Goal: Transaction & Acquisition: Obtain resource

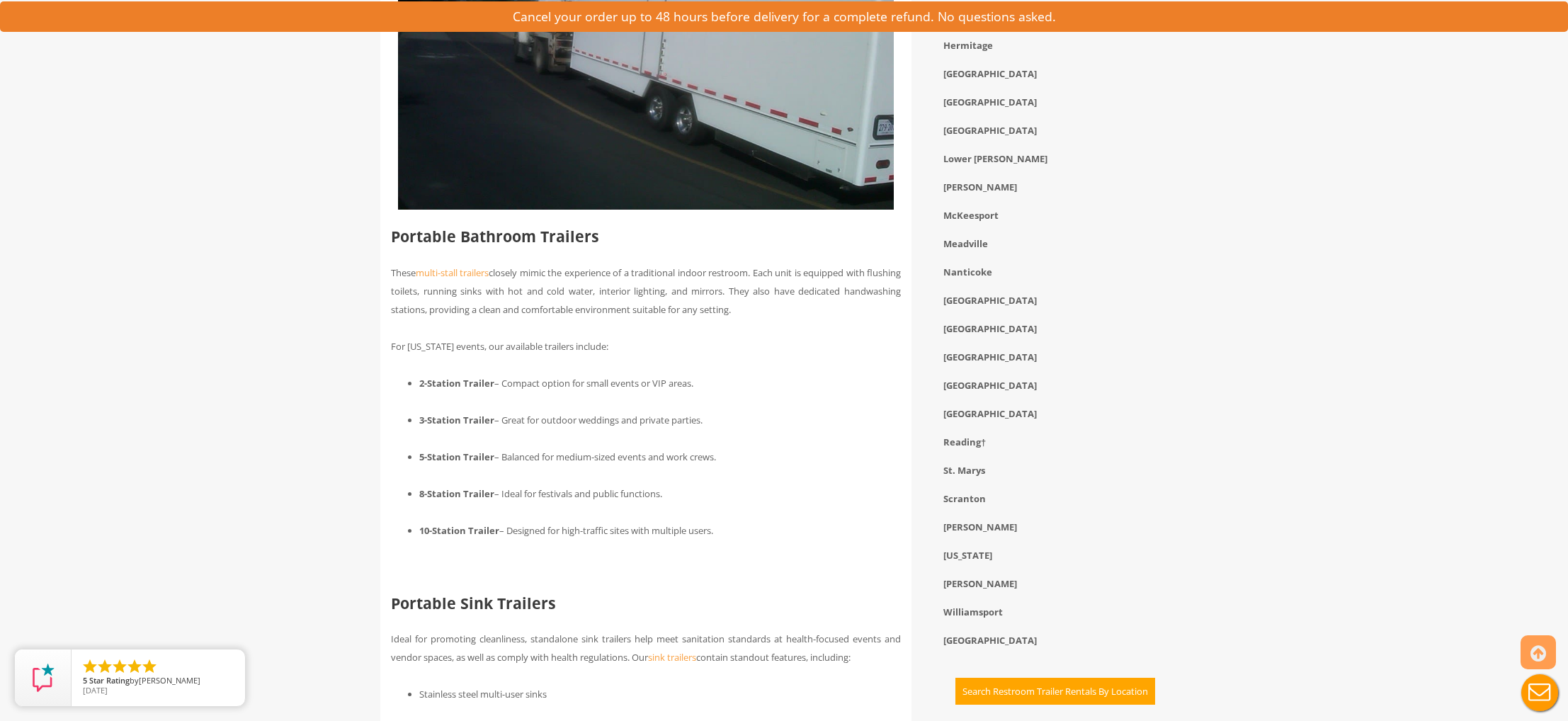
scroll to position [1190, 0]
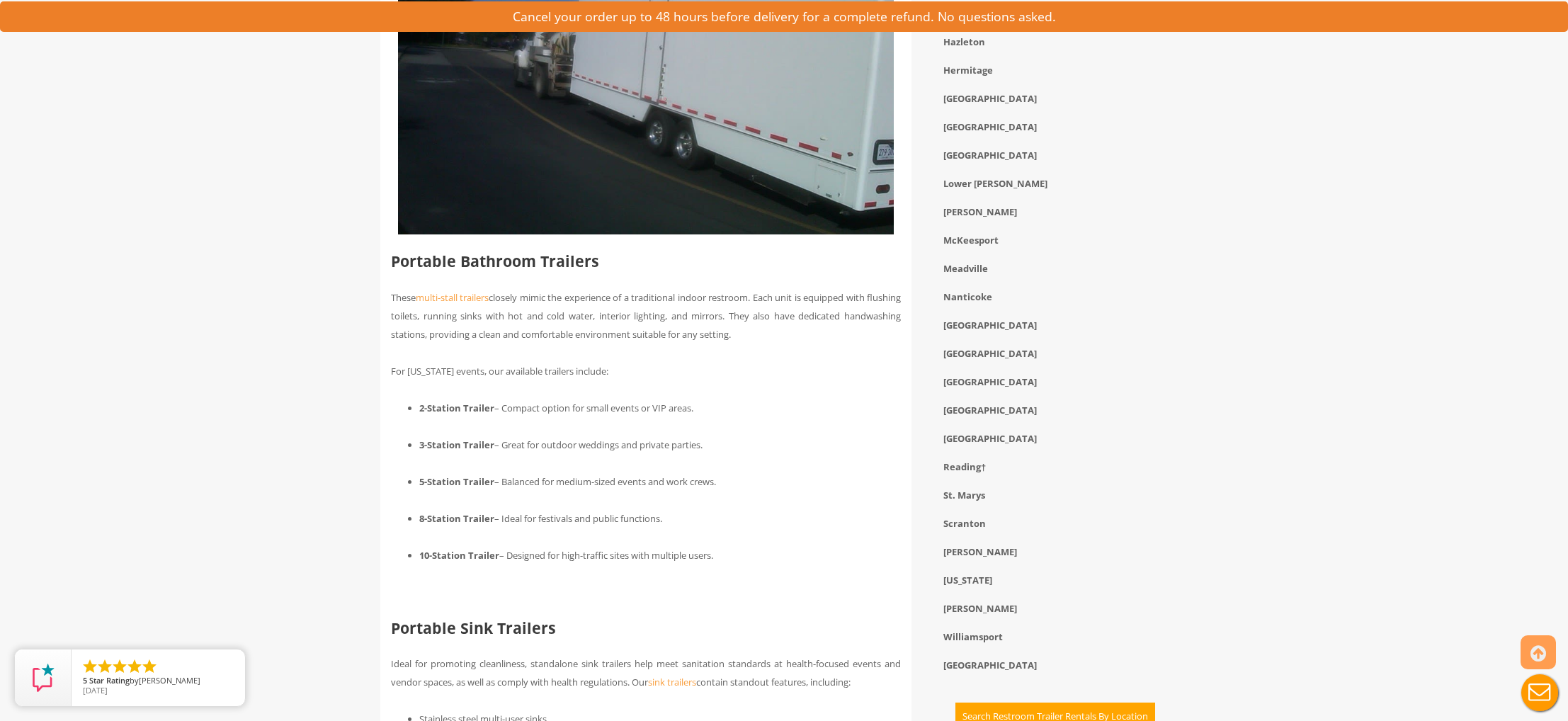
click at [966, 170] on div "Lebanon" at bounding box center [1060, 158] width 255 height 28
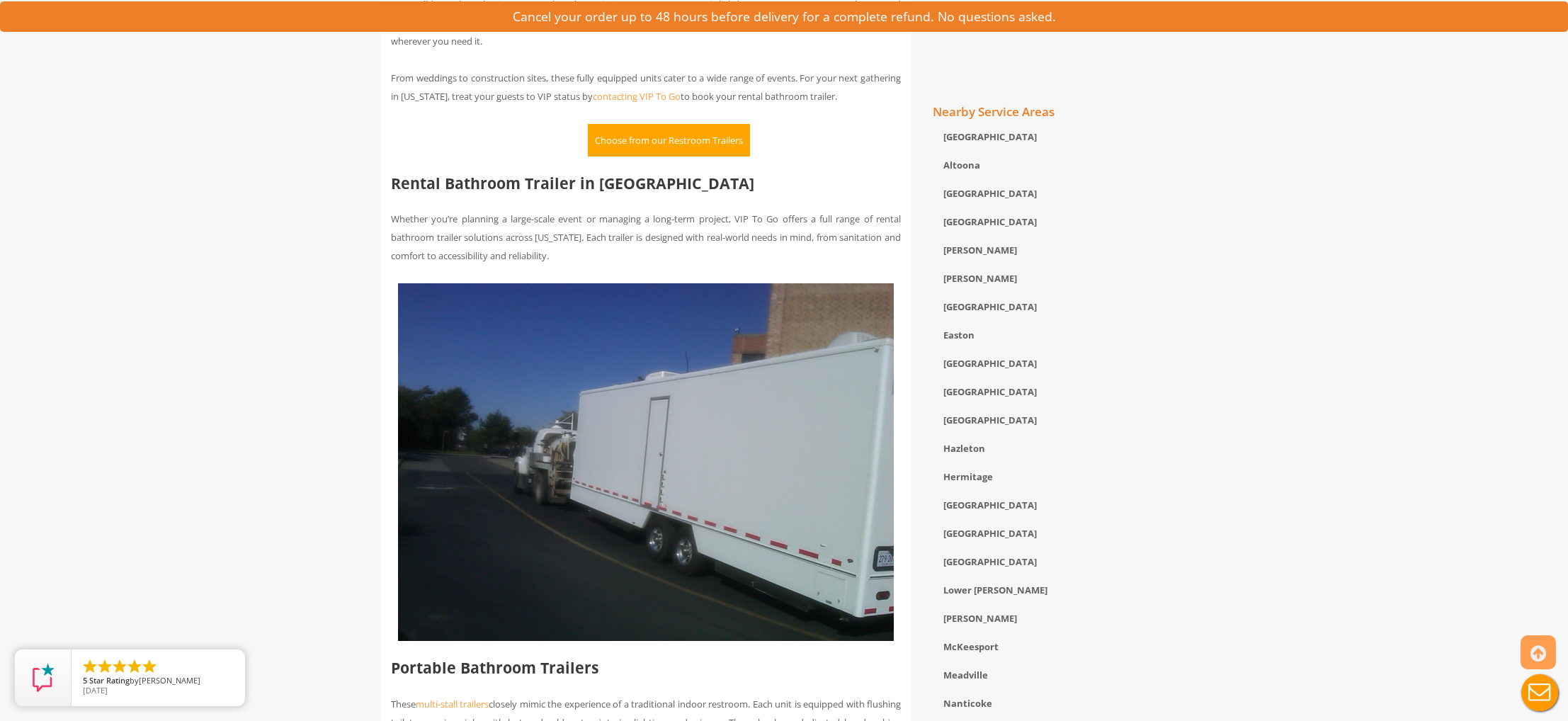
scroll to position [654, 0]
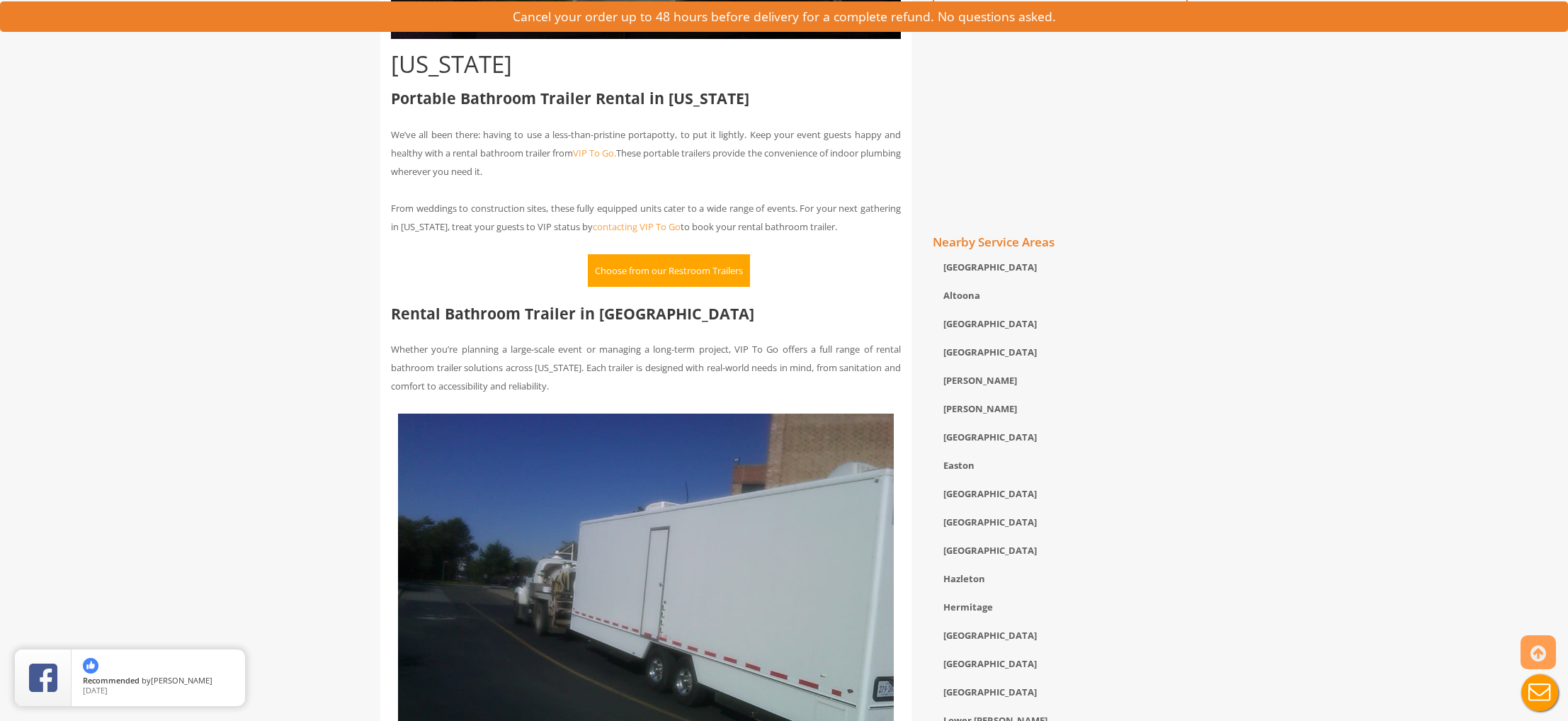
click at [1077, 357] on div "Bloomsburg" at bounding box center [1060, 355] width 255 height 28
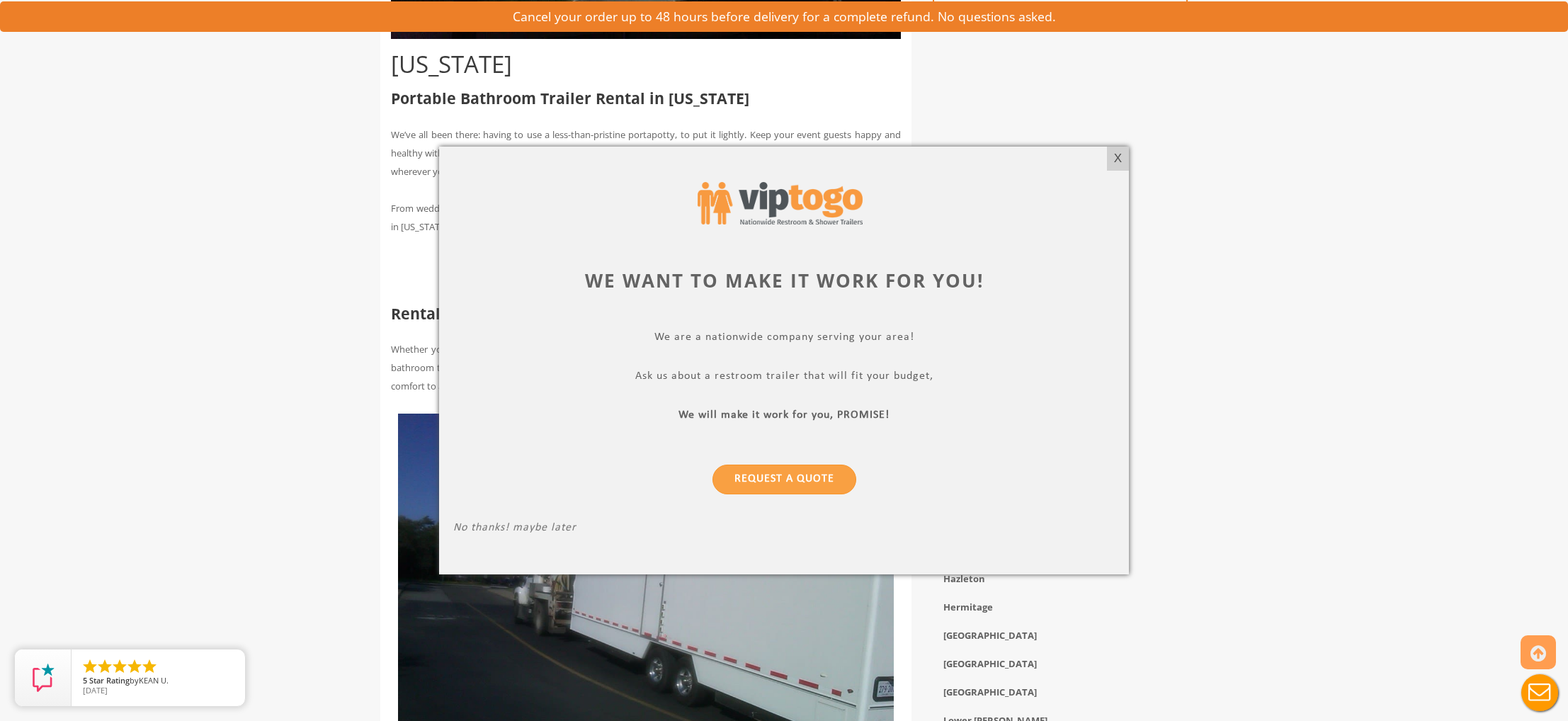
click at [957, 703] on div at bounding box center [784, 360] width 1568 height 721
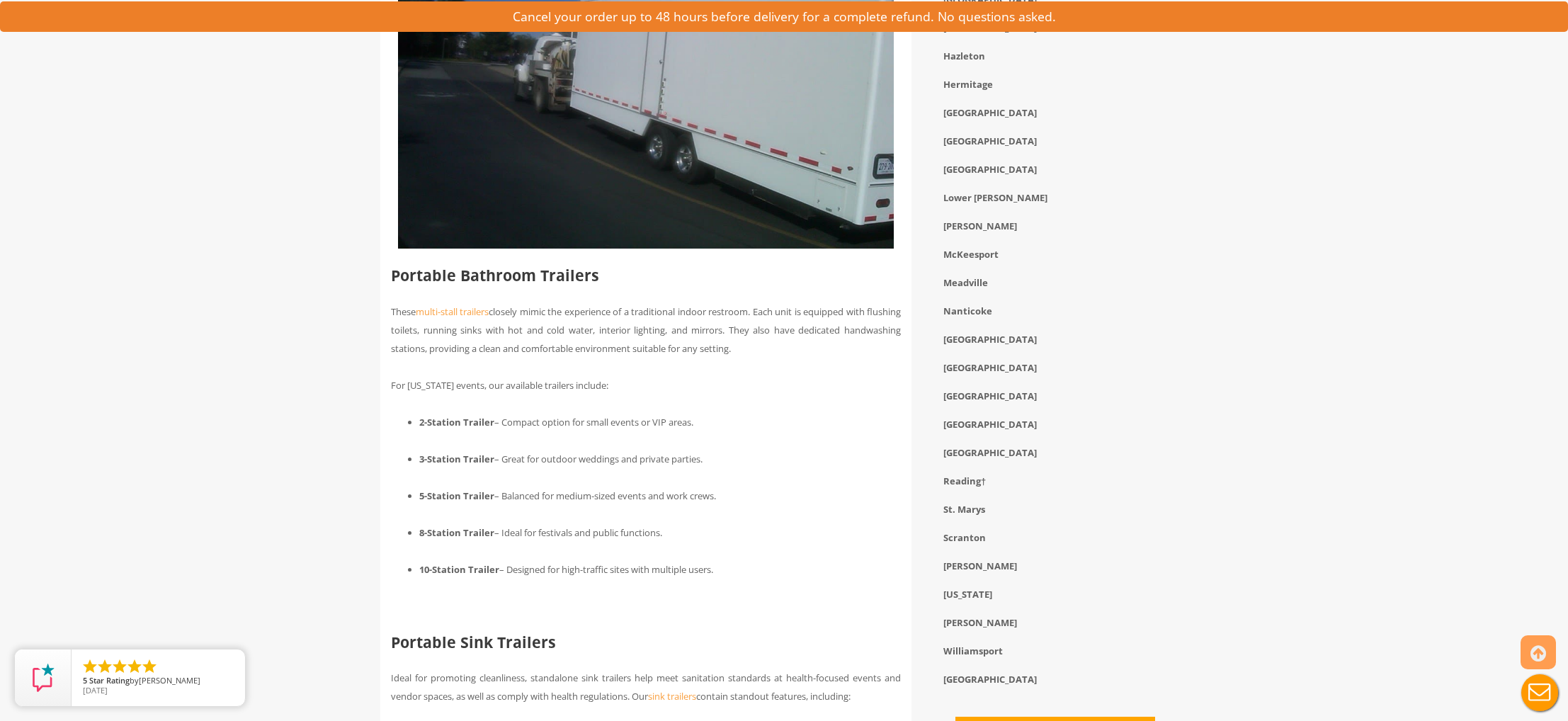
scroll to position [1354, 0]
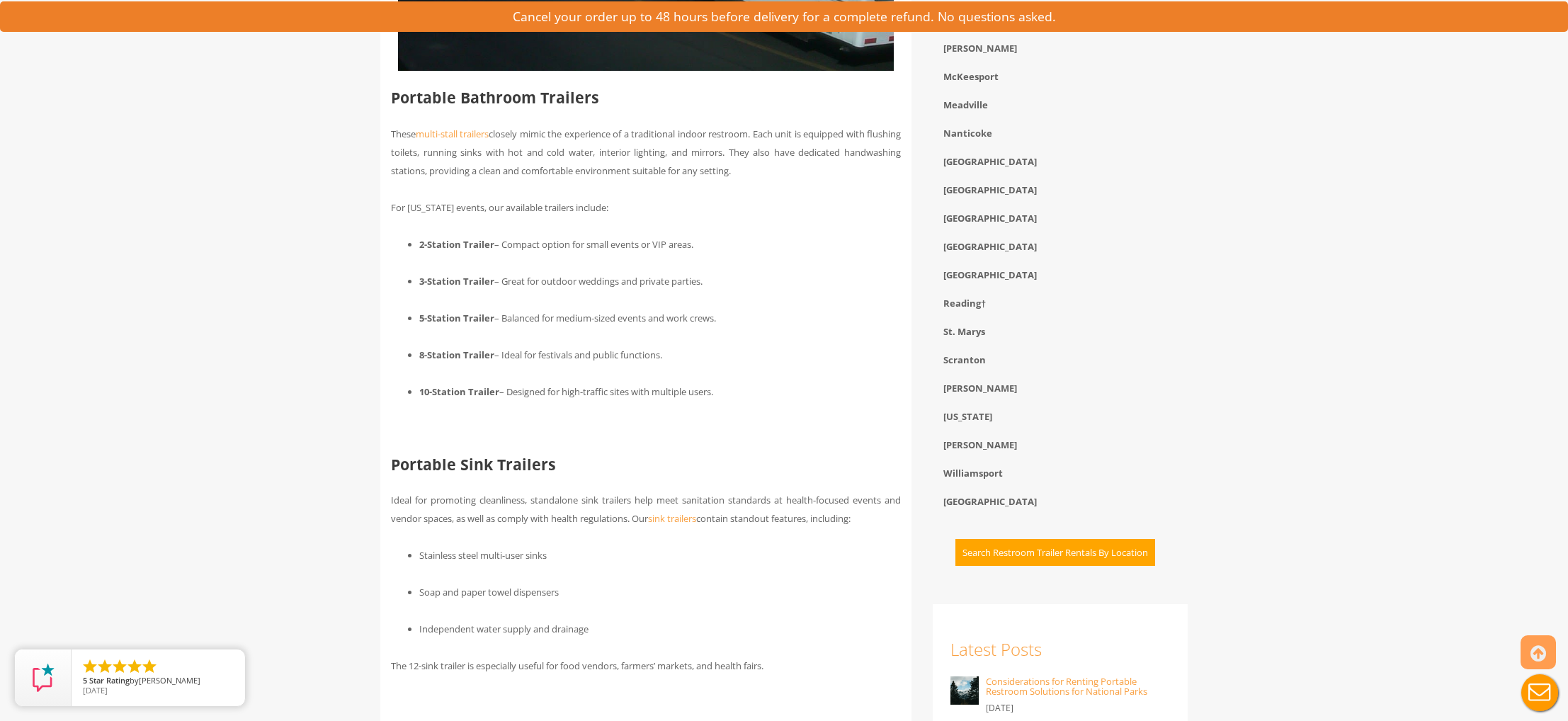
click at [1105, 562] on button "Search Restroom Trailer Rentals By Location" at bounding box center [1055, 553] width 199 height 28
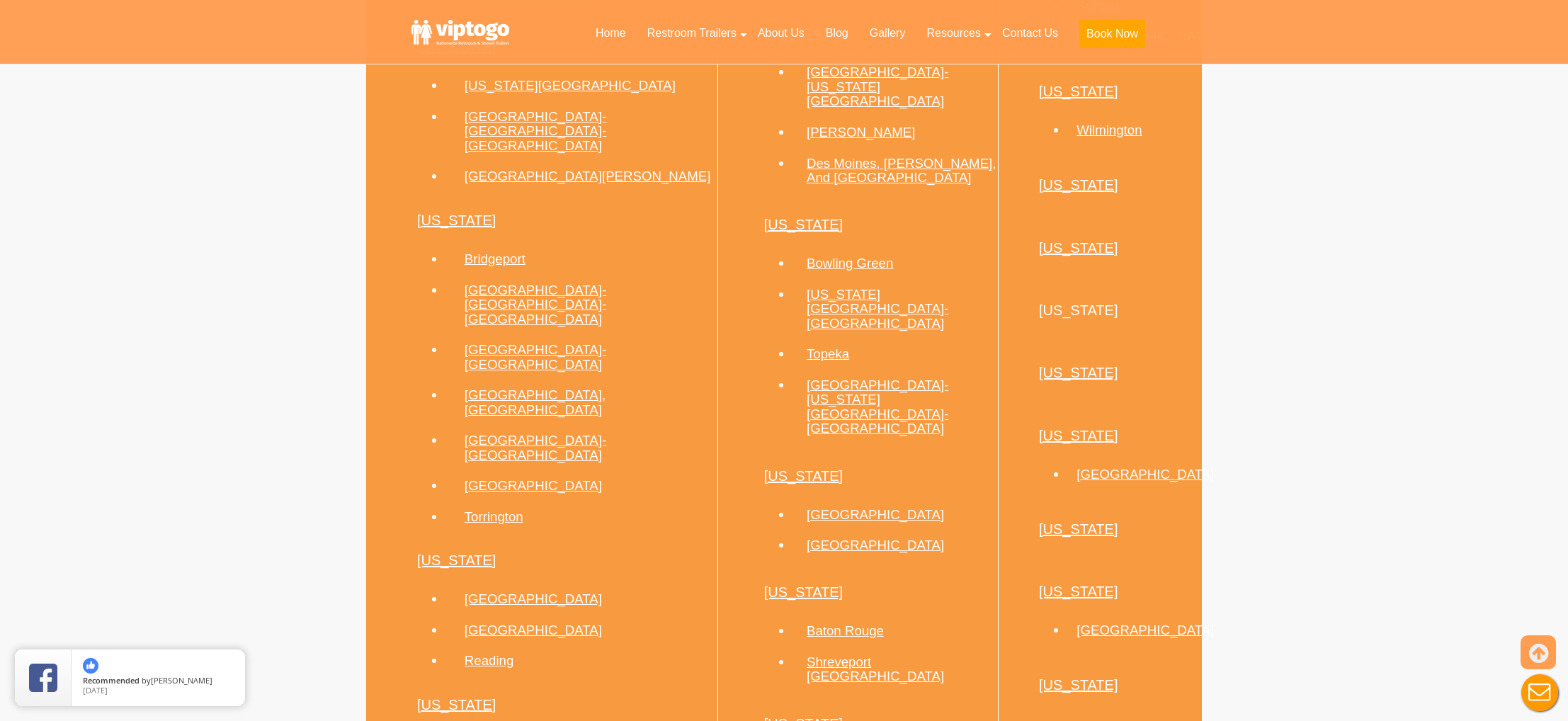
scroll to position [1799, 0]
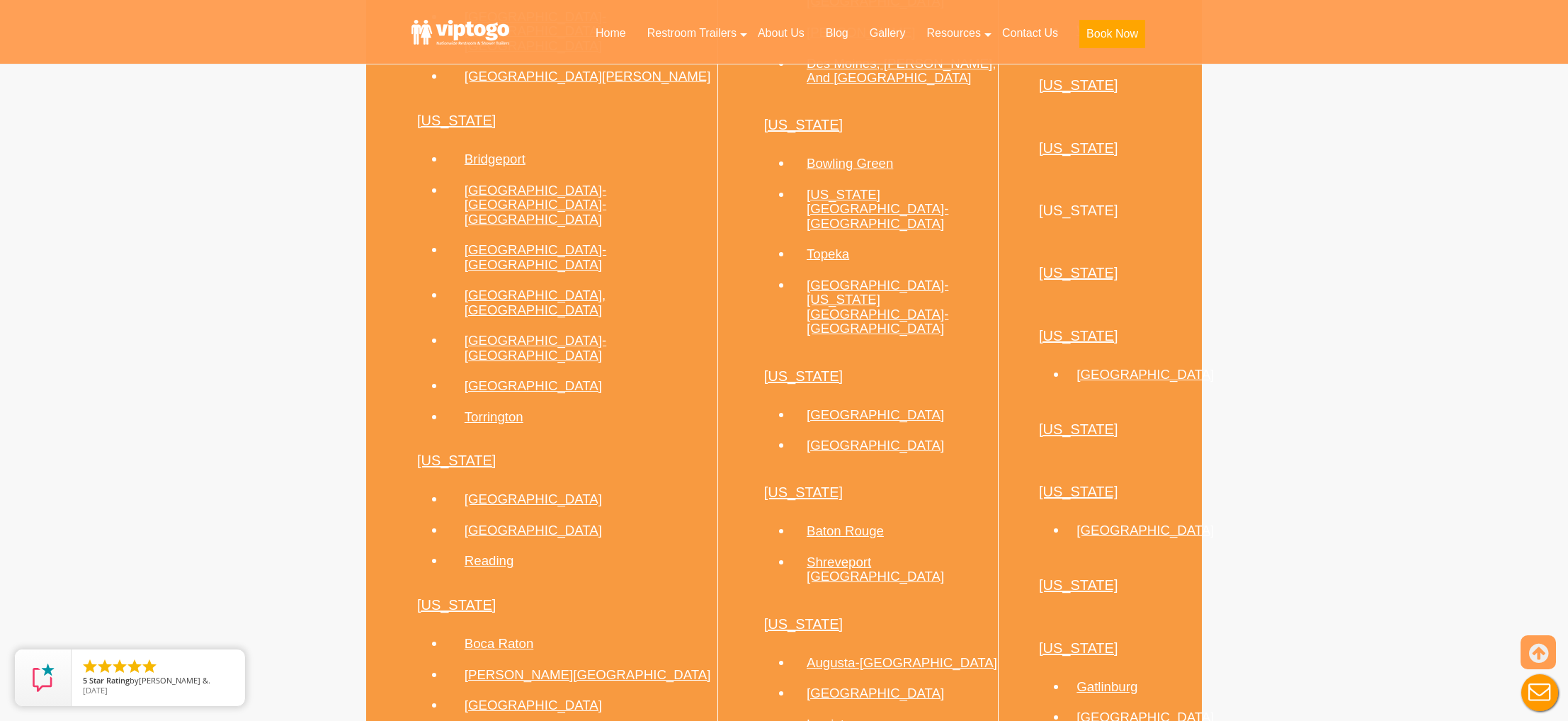
click at [1053, 344] on link "[US_STATE]" at bounding box center [1078, 335] width 79 height 16
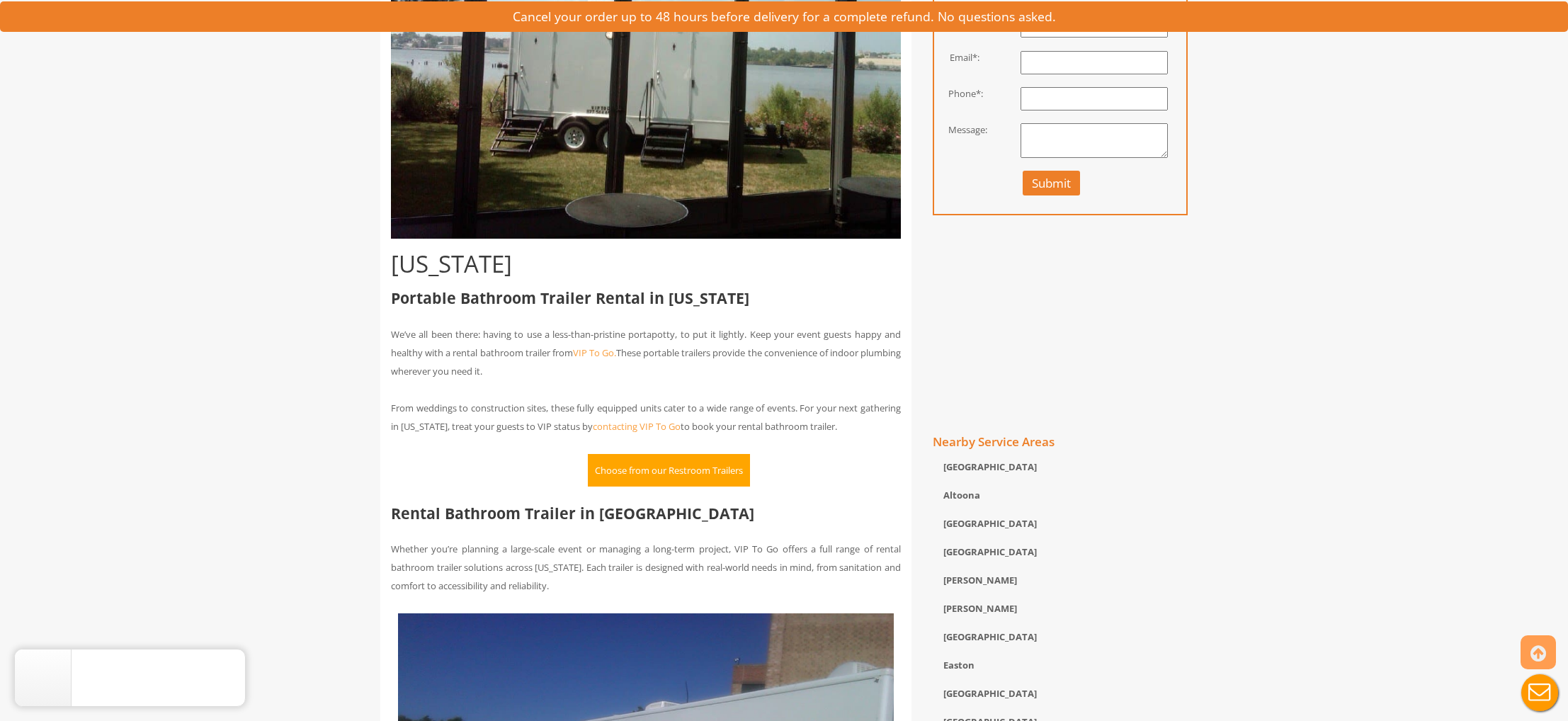
scroll to position [456, 0]
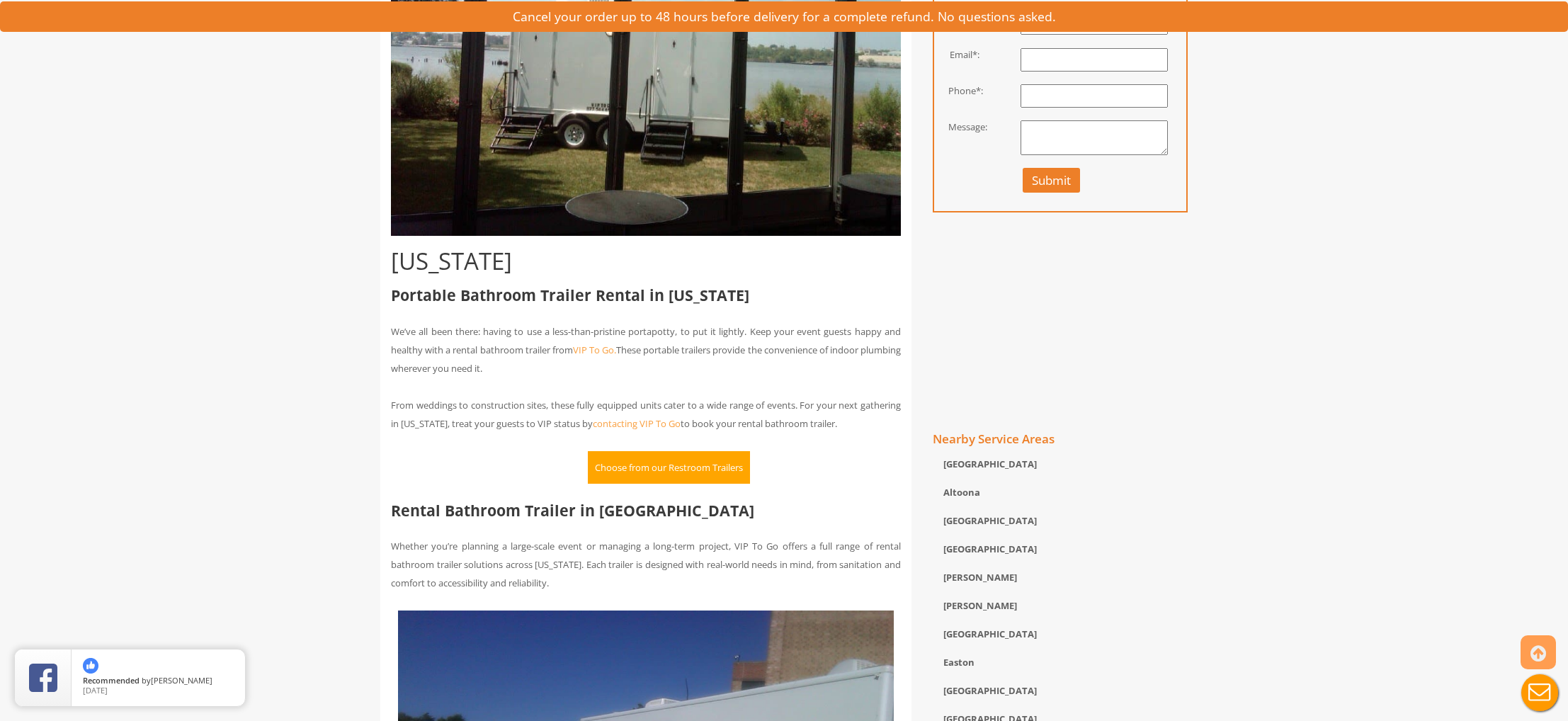
click at [663, 465] on button "Choose from our Restroom Trailers" at bounding box center [669, 467] width 163 height 32
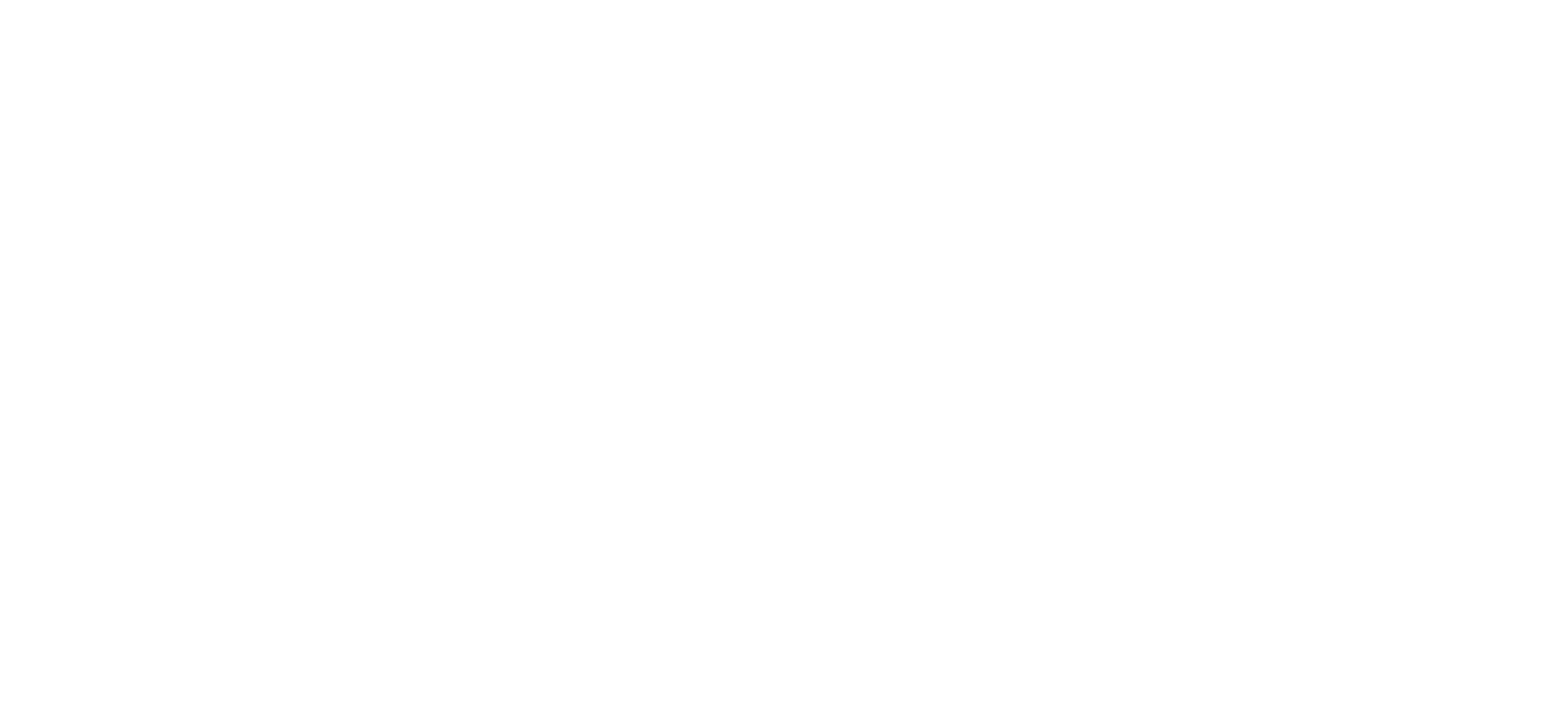
scroll to position [1028, 0]
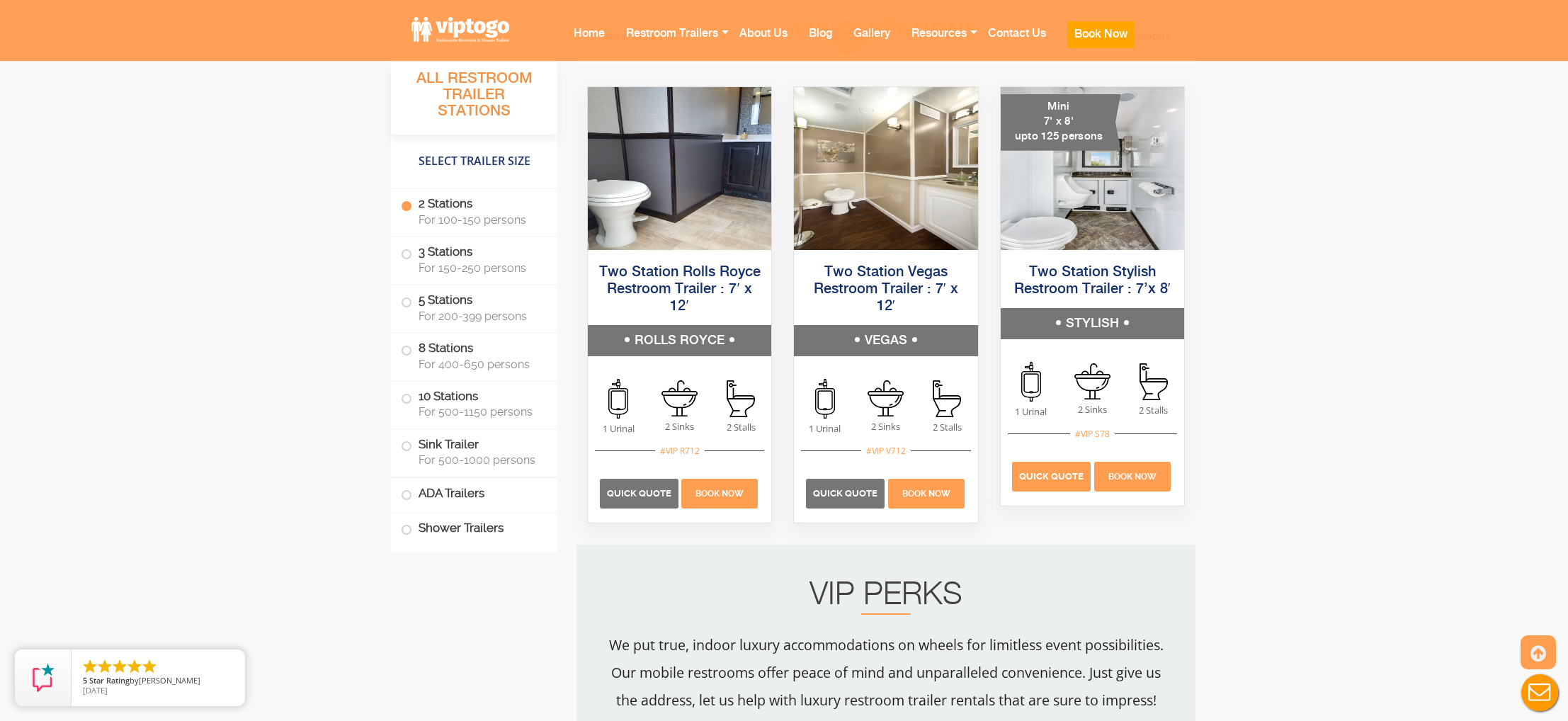
click at [1059, 477] on span "Quick Quote" at bounding box center [1051, 477] width 64 height 11
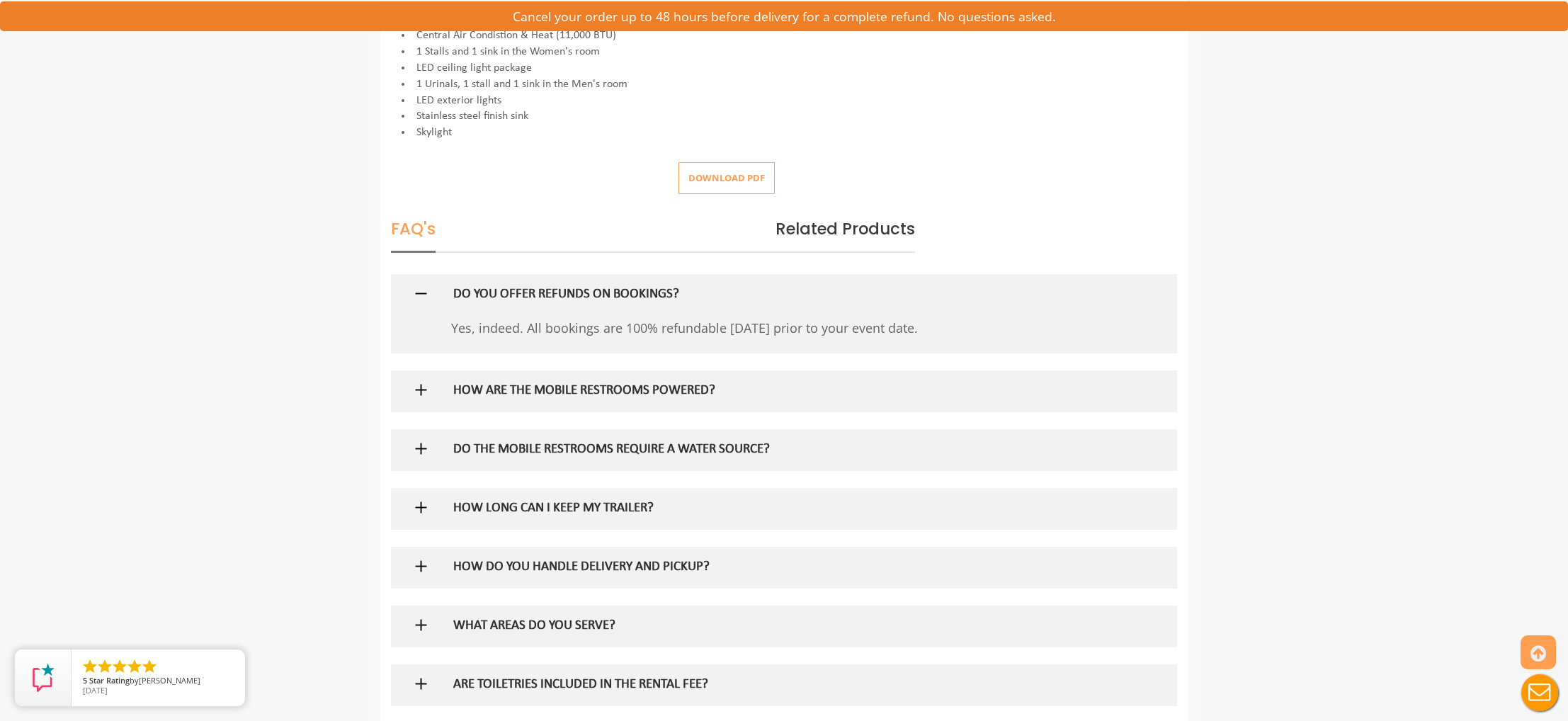
scroll to position [688, 0]
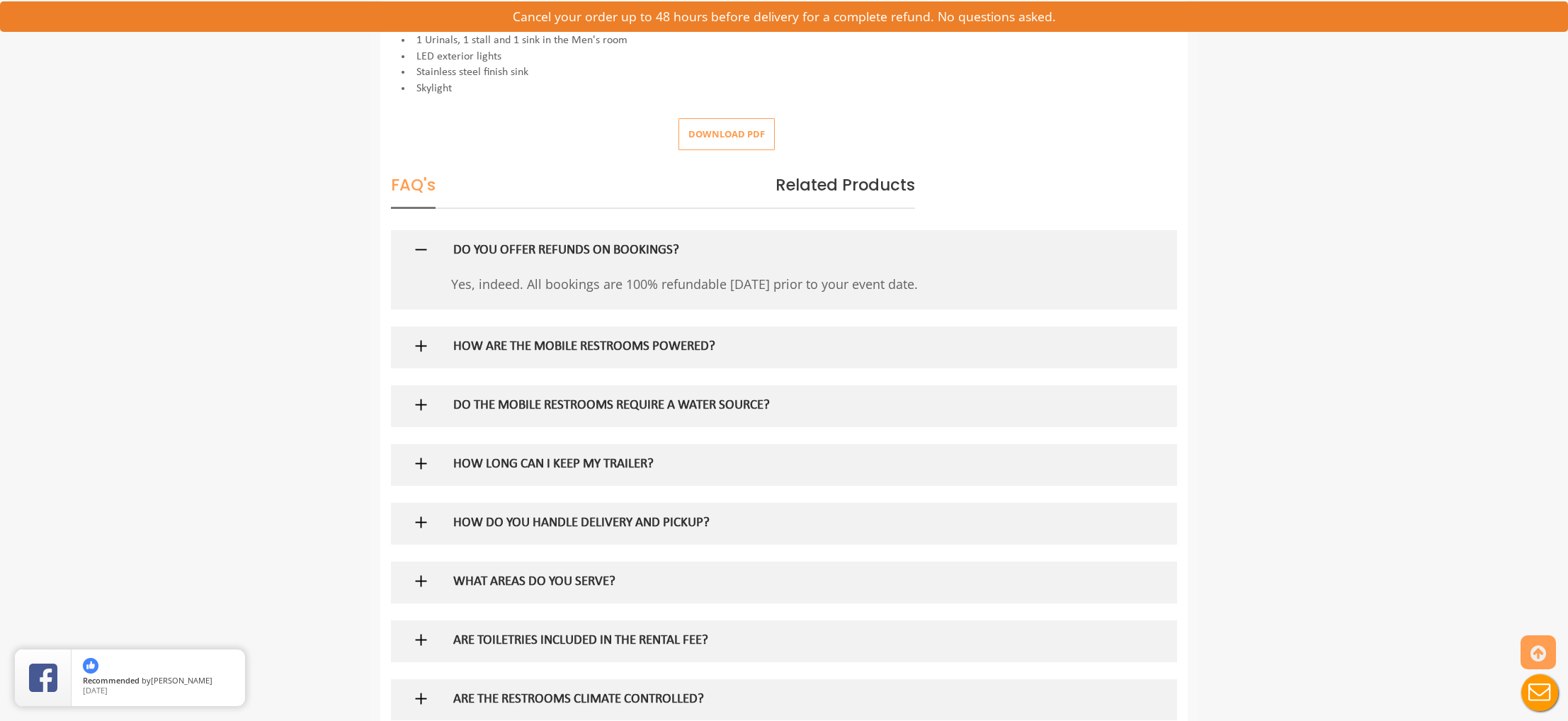
click at [417, 337] on img at bounding box center [421, 345] width 17 height 17
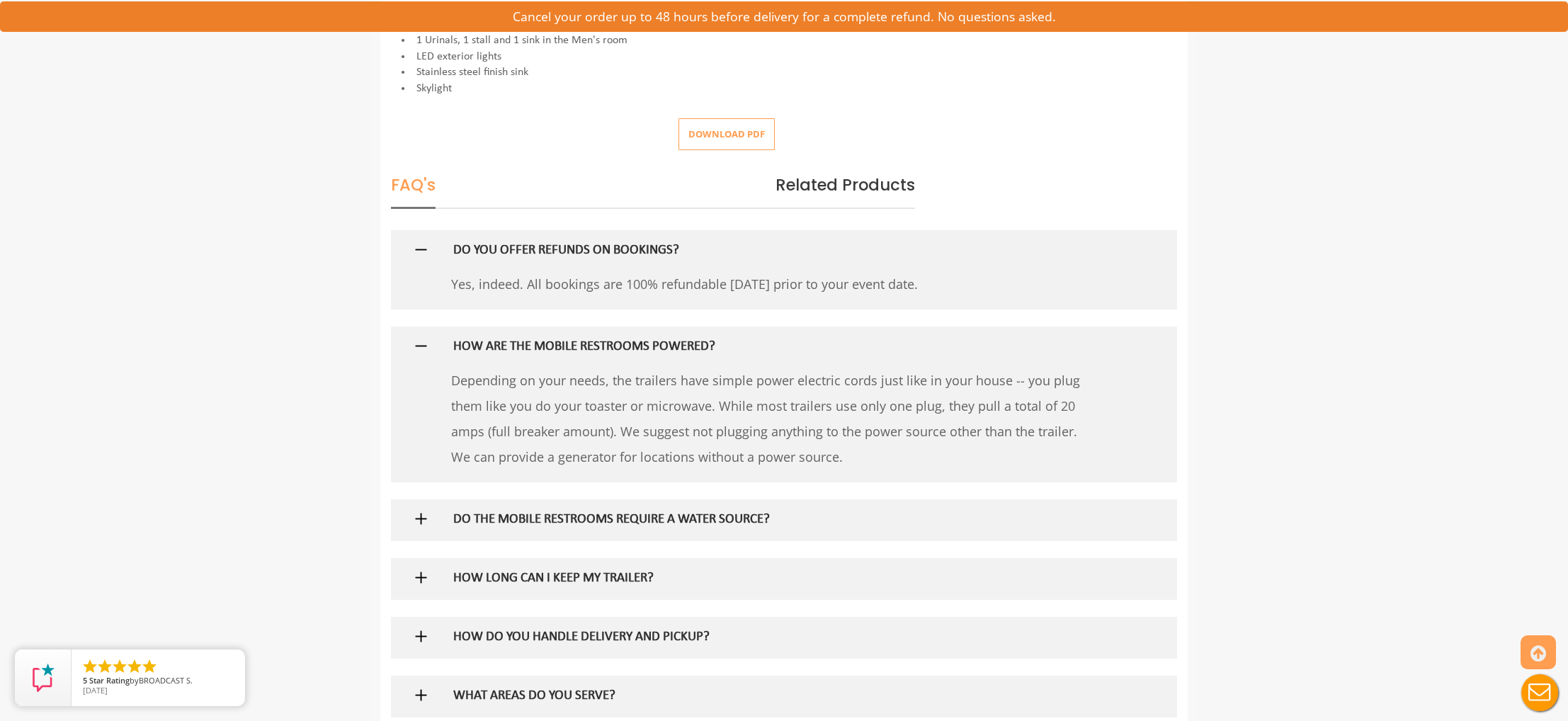
click at [418, 337] on img at bounding box center [421, 345] width 17 height 17
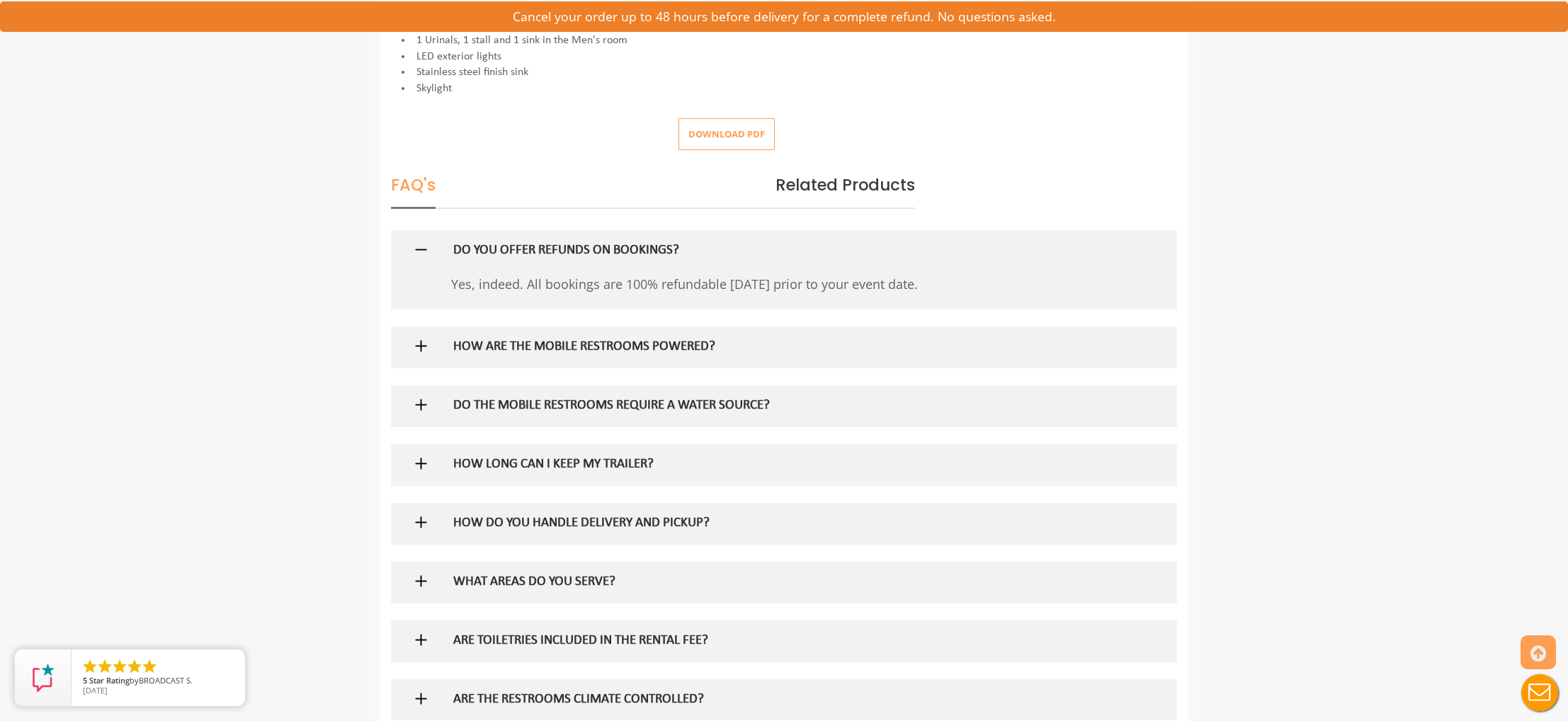
click at [422, 396] on img at bounding box center [421, 404] width 17 height 17
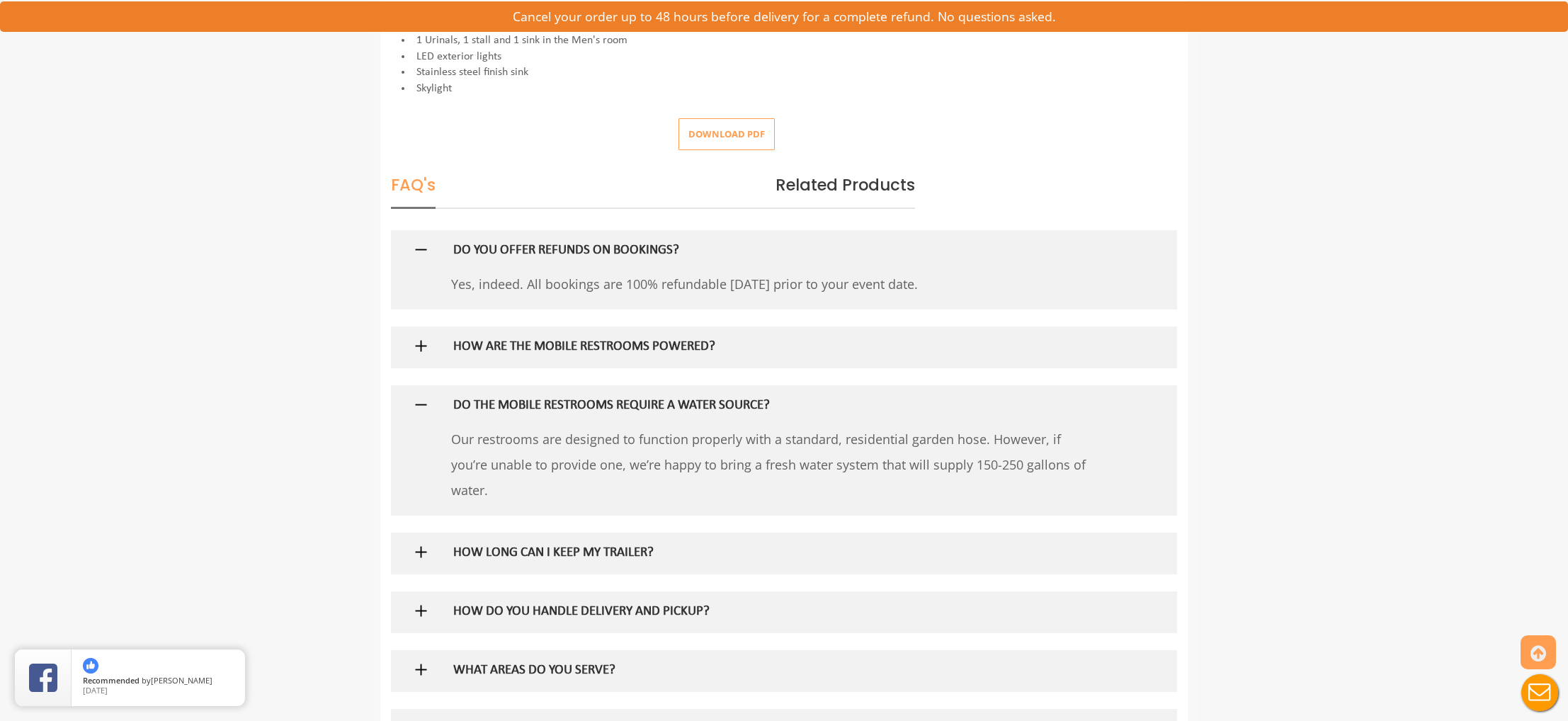
click at [422, 396] on img at bounding box center [421, 404] width 17 height 17
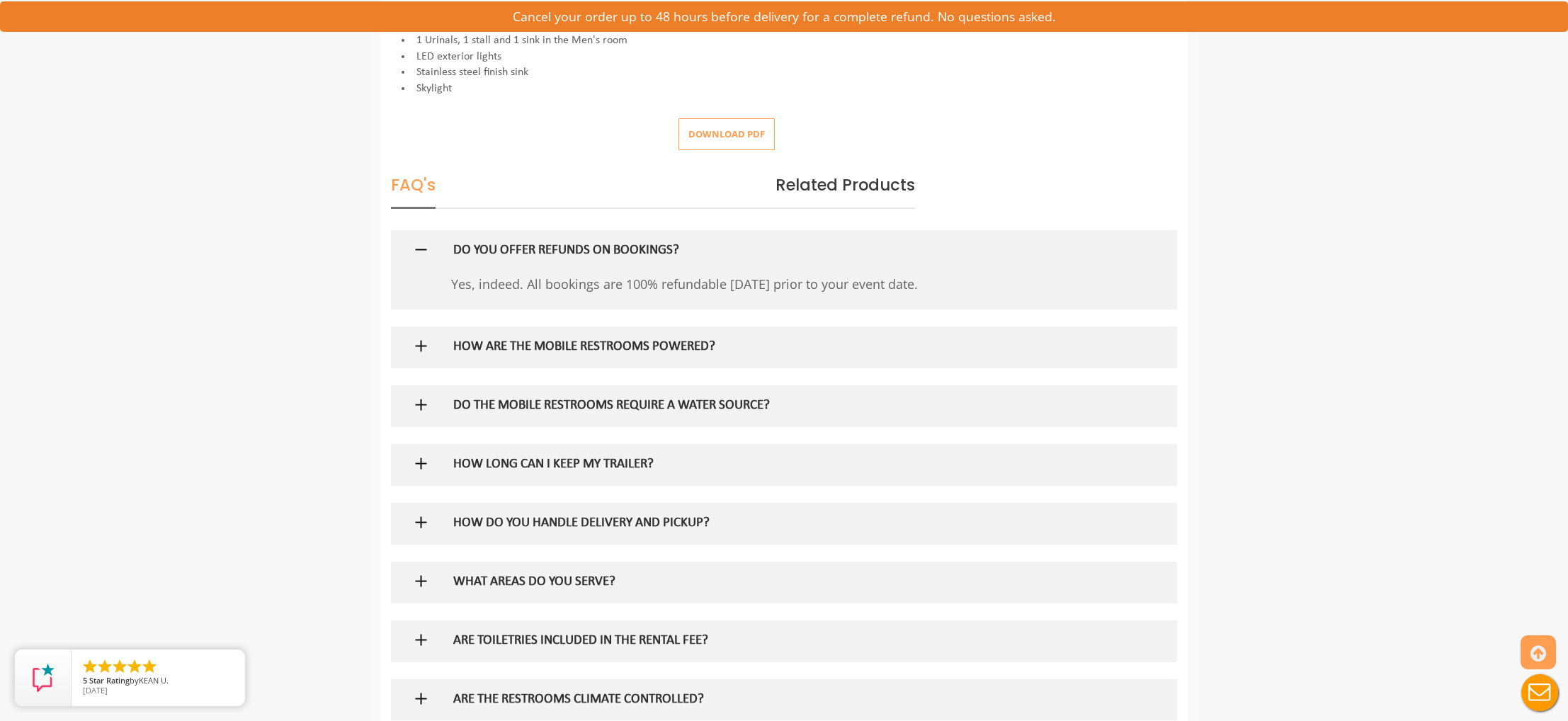
click at [425, 455] on img at bounding box center [421, 463] width 17 height 17
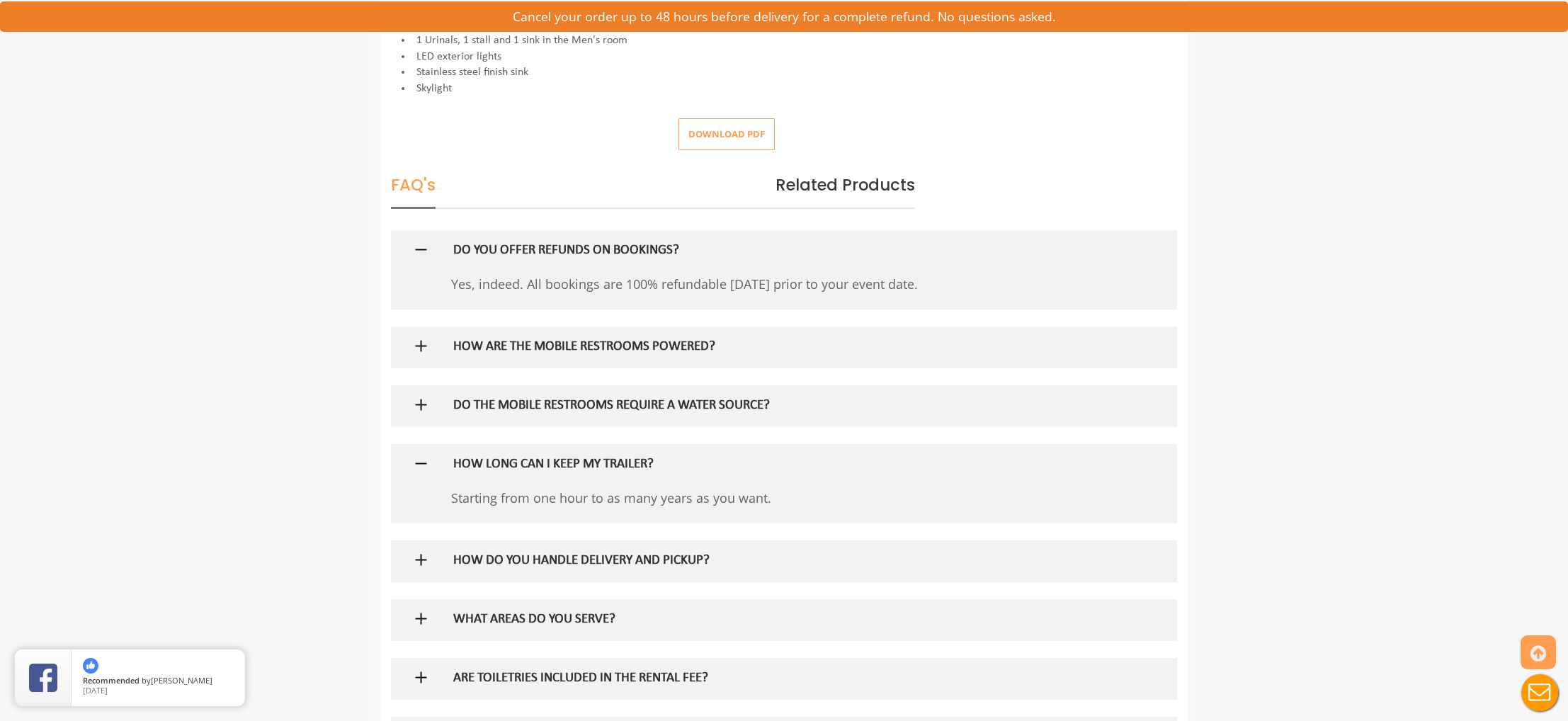
click at [425, 455] on img at bounding box center [421, 463] width 17 height 17
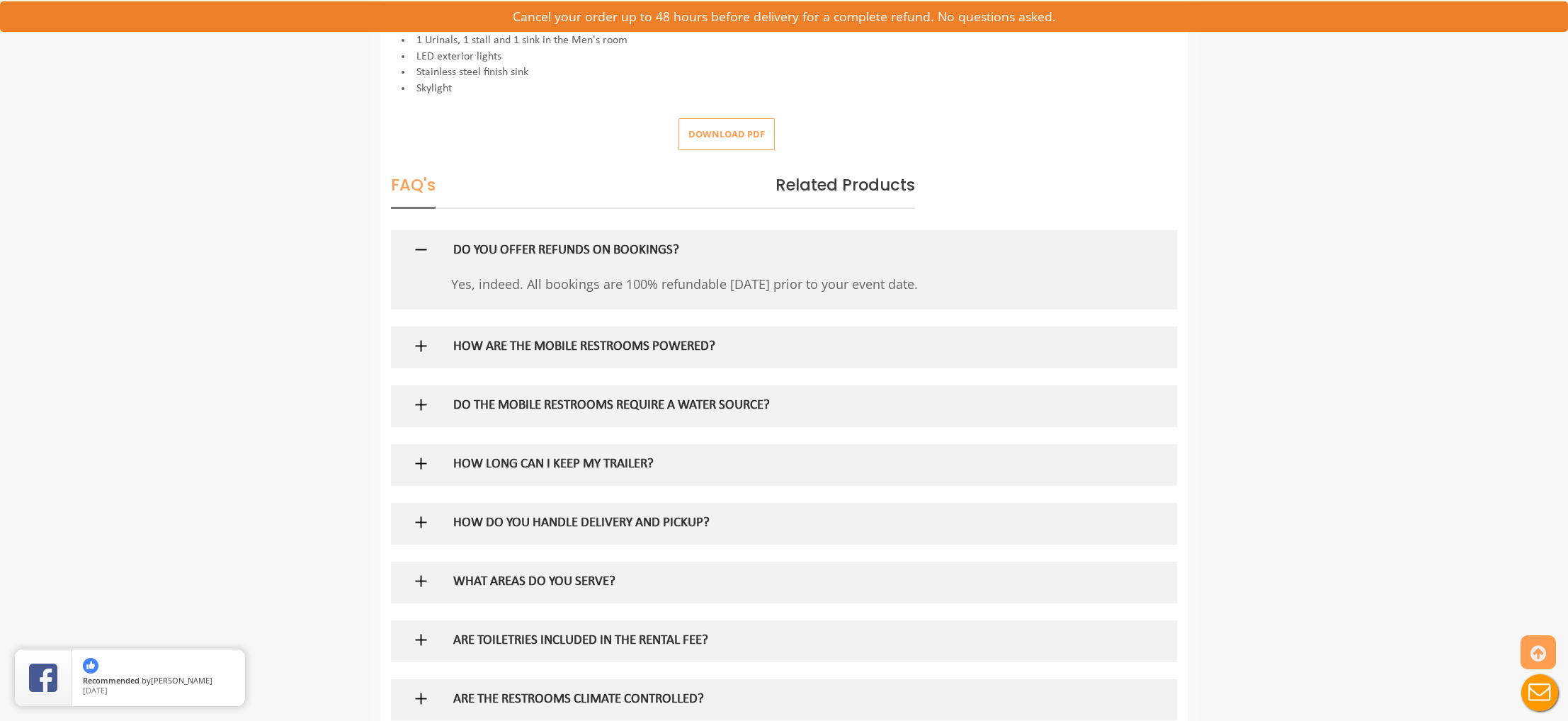
click at [422, 572] on img at bounding box center [421, 580] width 17 height 17
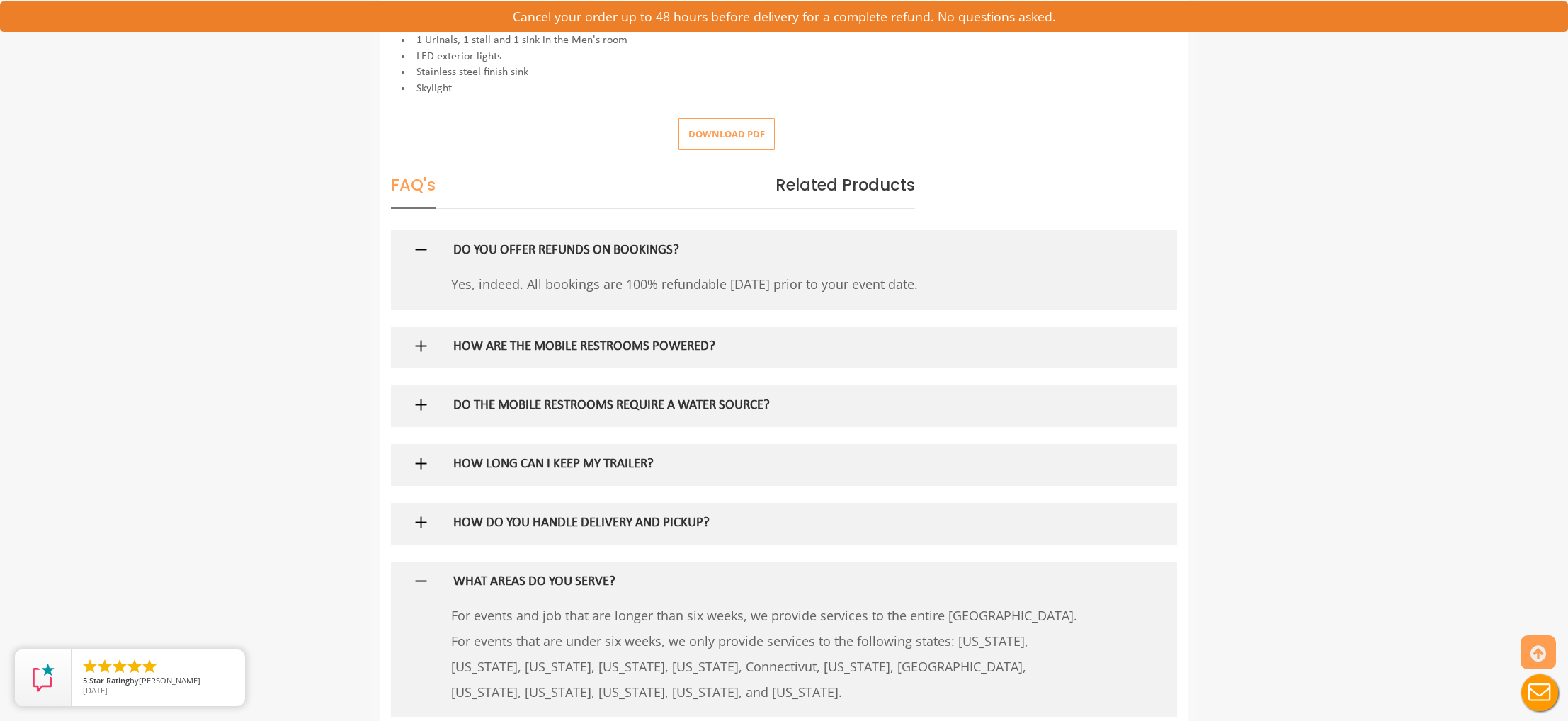
click at [422, 572] on img at bounding box center [421, 580] width 17 height 17
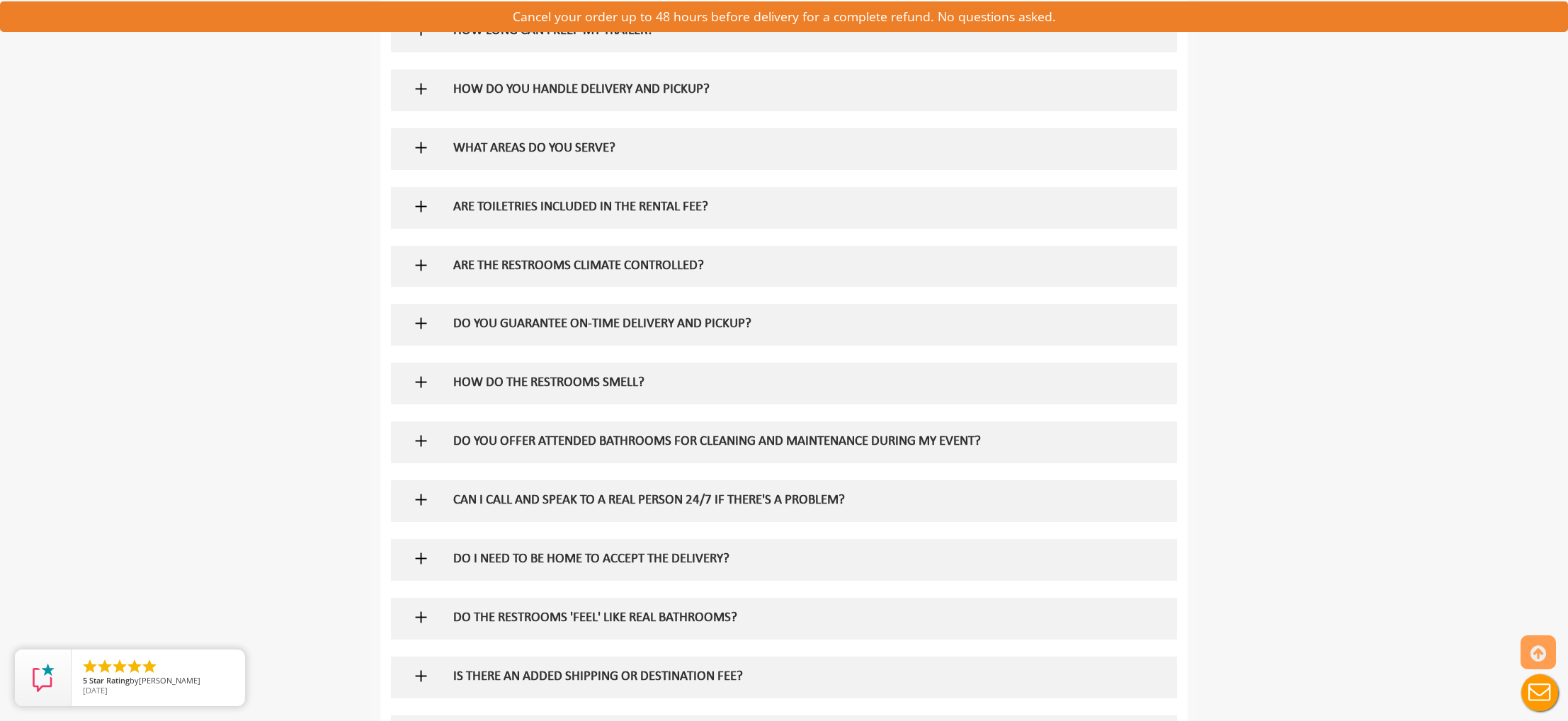
scroll to position [1161, 0]
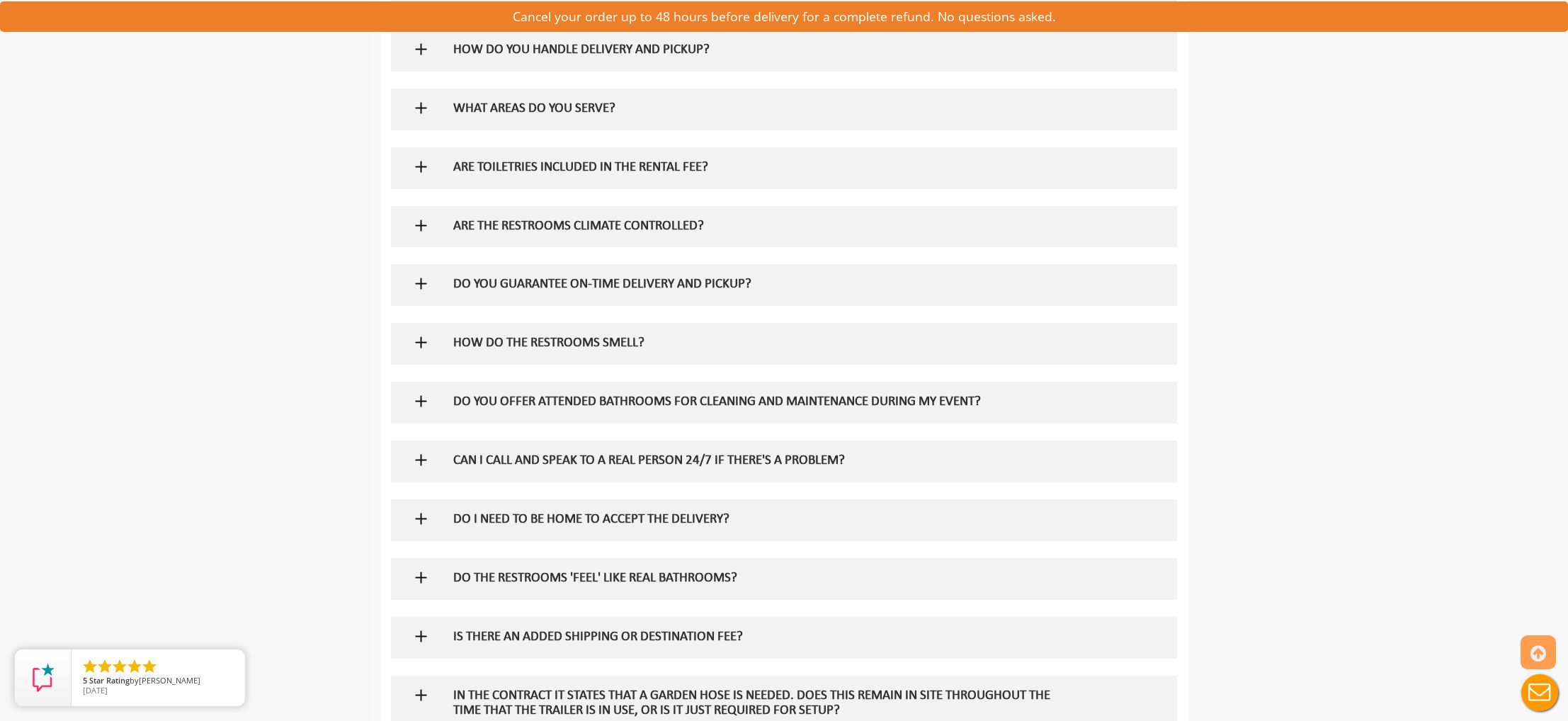
click at [417, 510] on img at bounding box center [421, 518] width 17 height 17
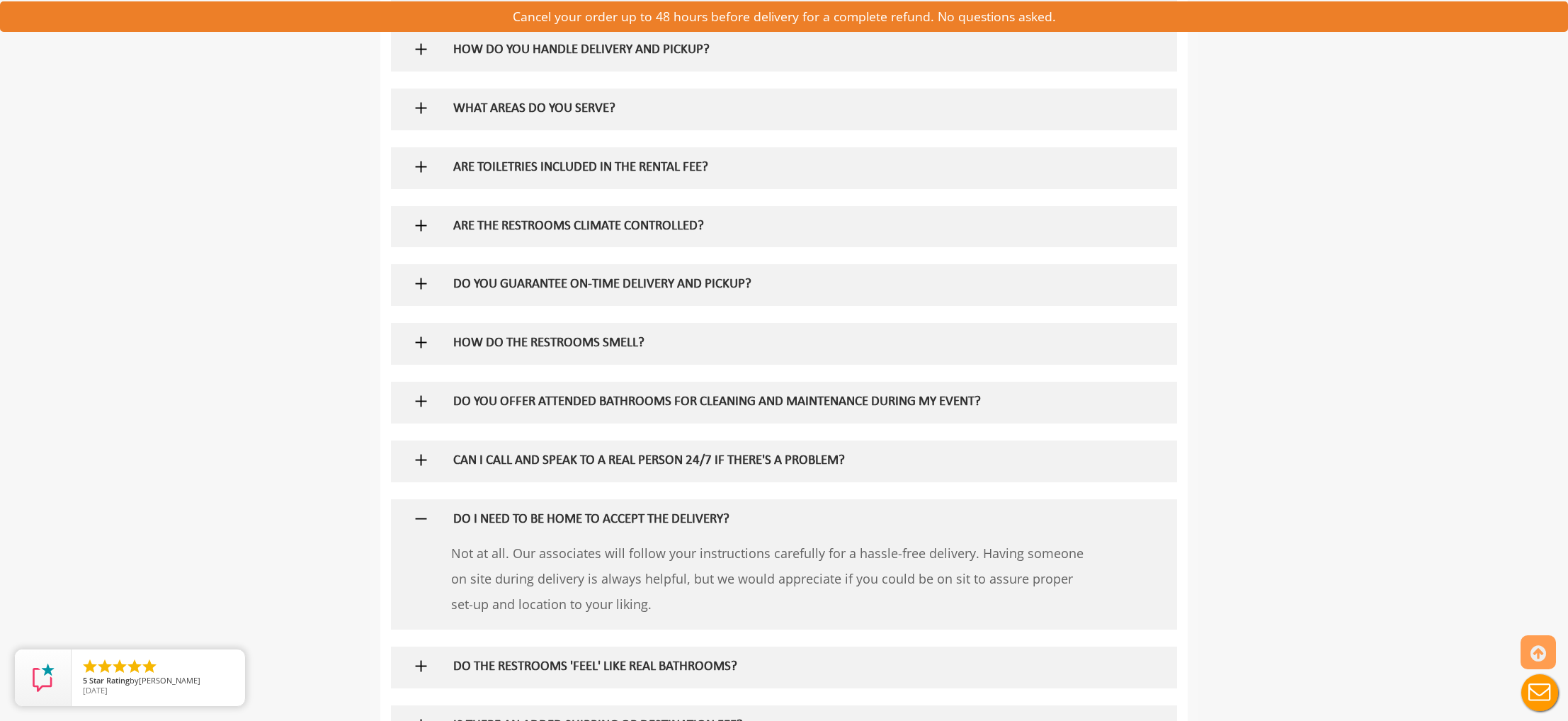
click at [425, 510] on img at bounding box center [421, 518] width 17 height 17
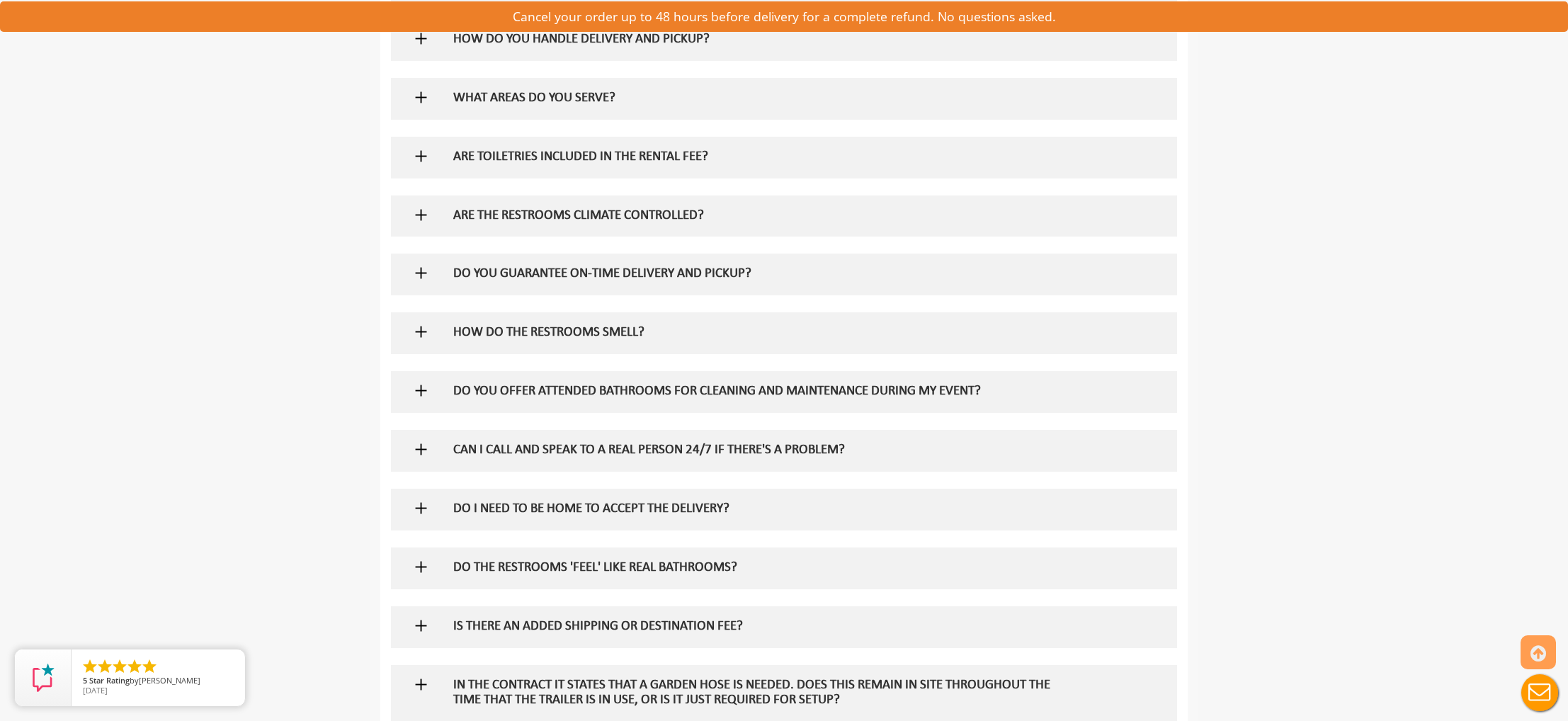
scroll to position [1387, 0]
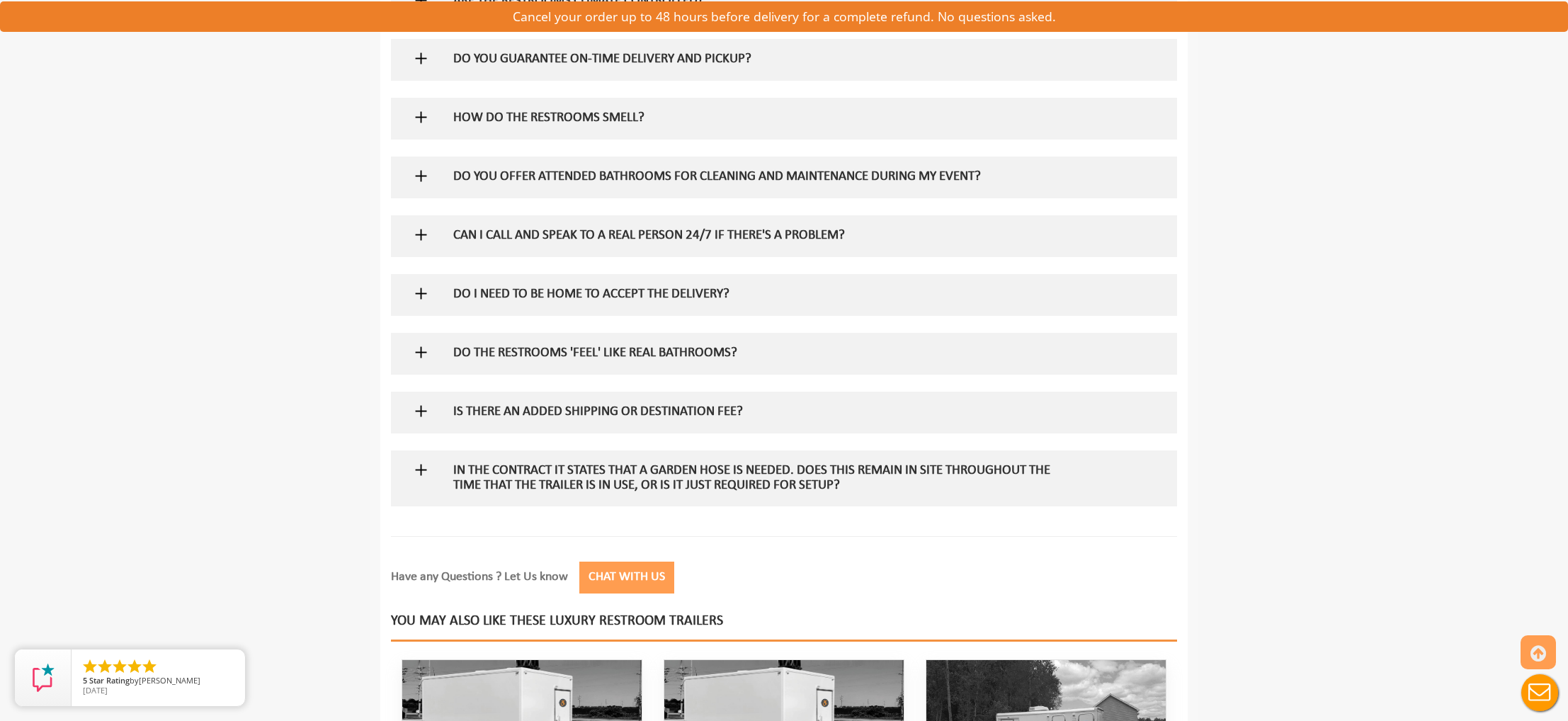
click at [425, 402] on img at bounding box center [421, 411] width 17 height 17
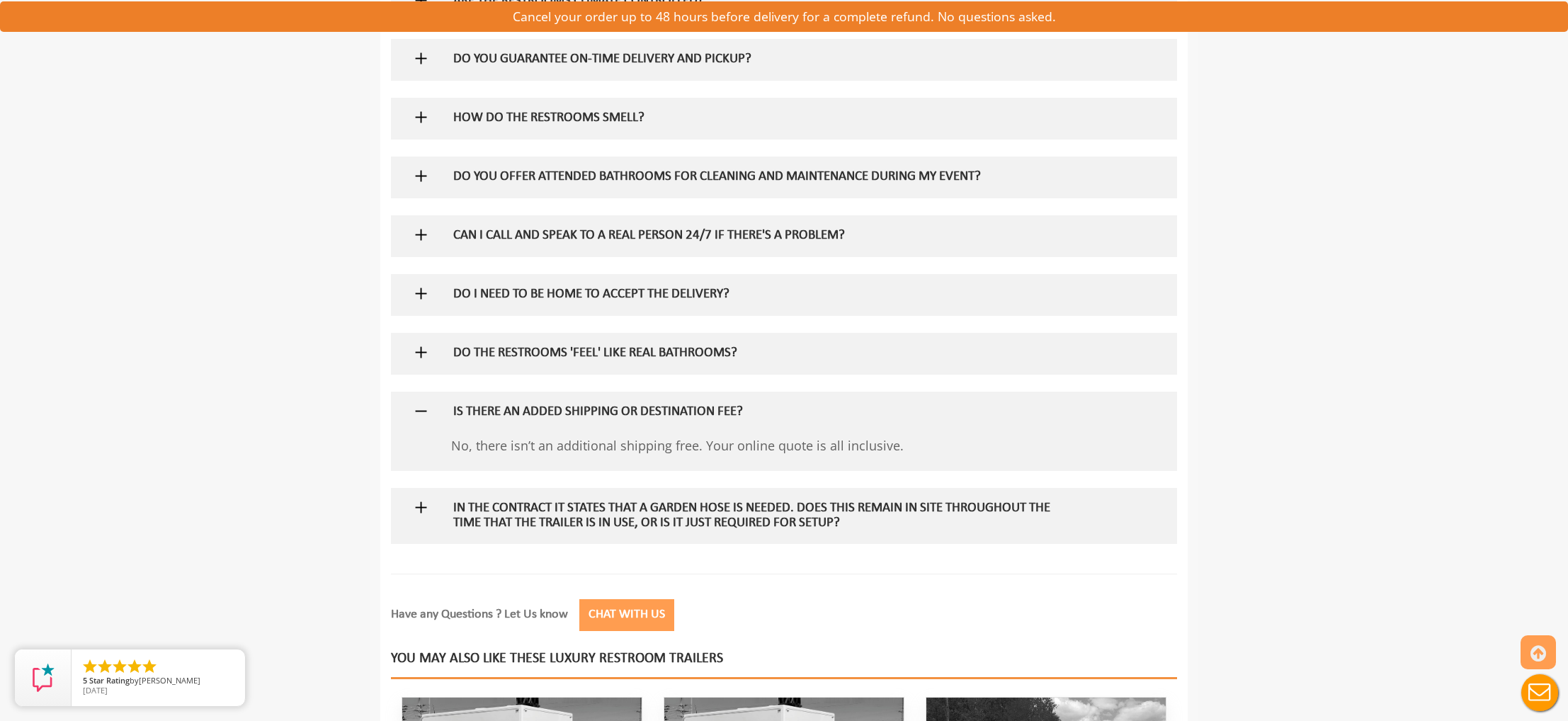
click at [425, 402] on img at bounding box center [421, 411] width 17 height 17
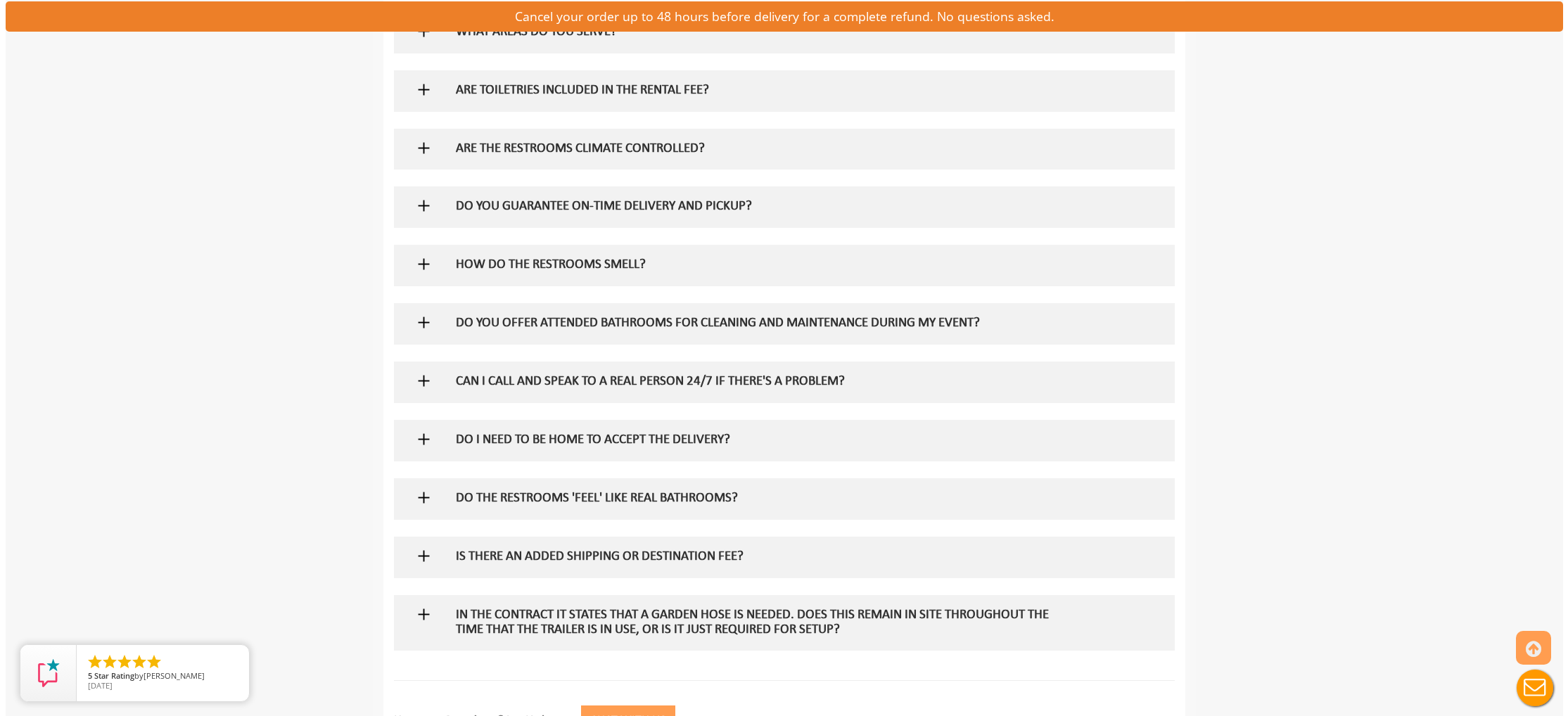
scroll to position [744, 0]
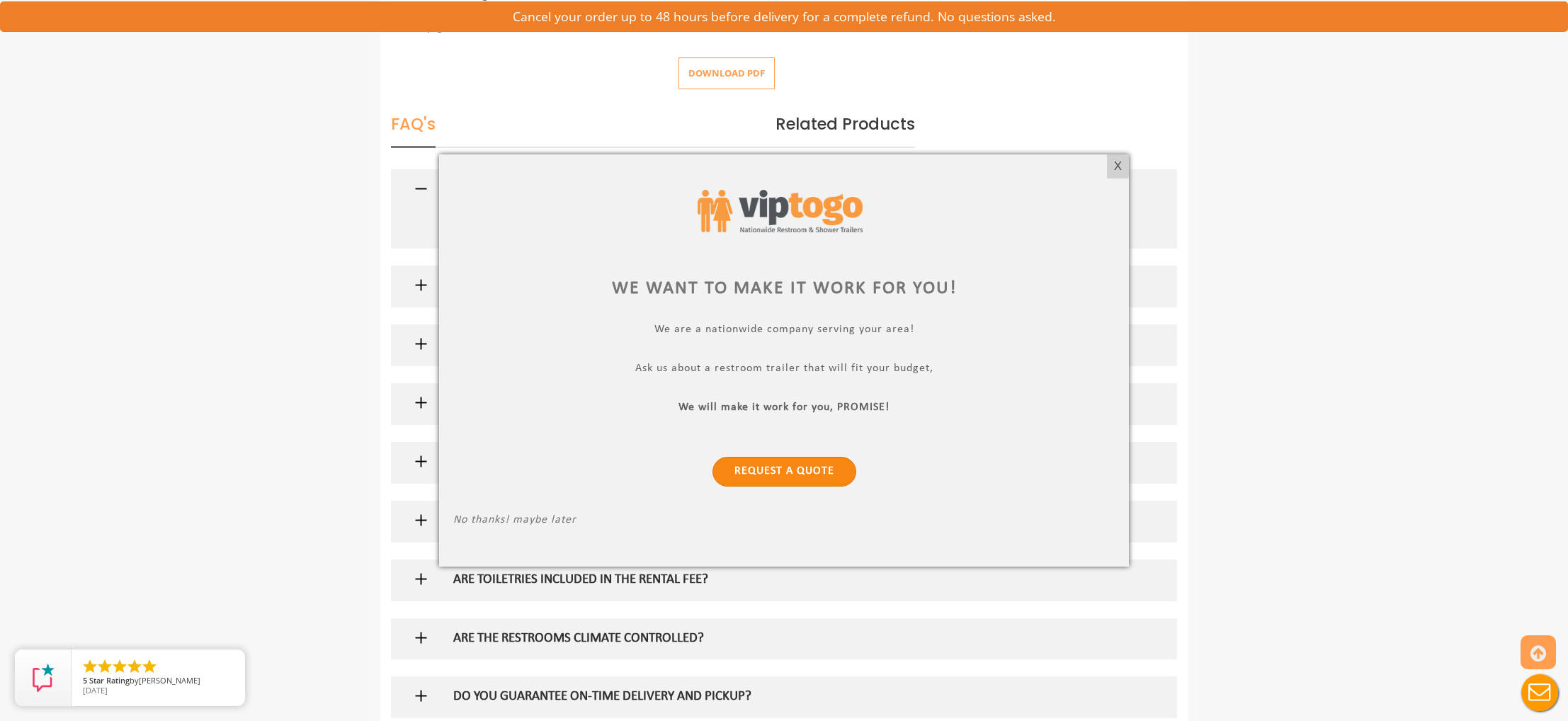
click at [797, 468] on link "Request a Quote" at bounding box center [784, 471] width 144 height 29
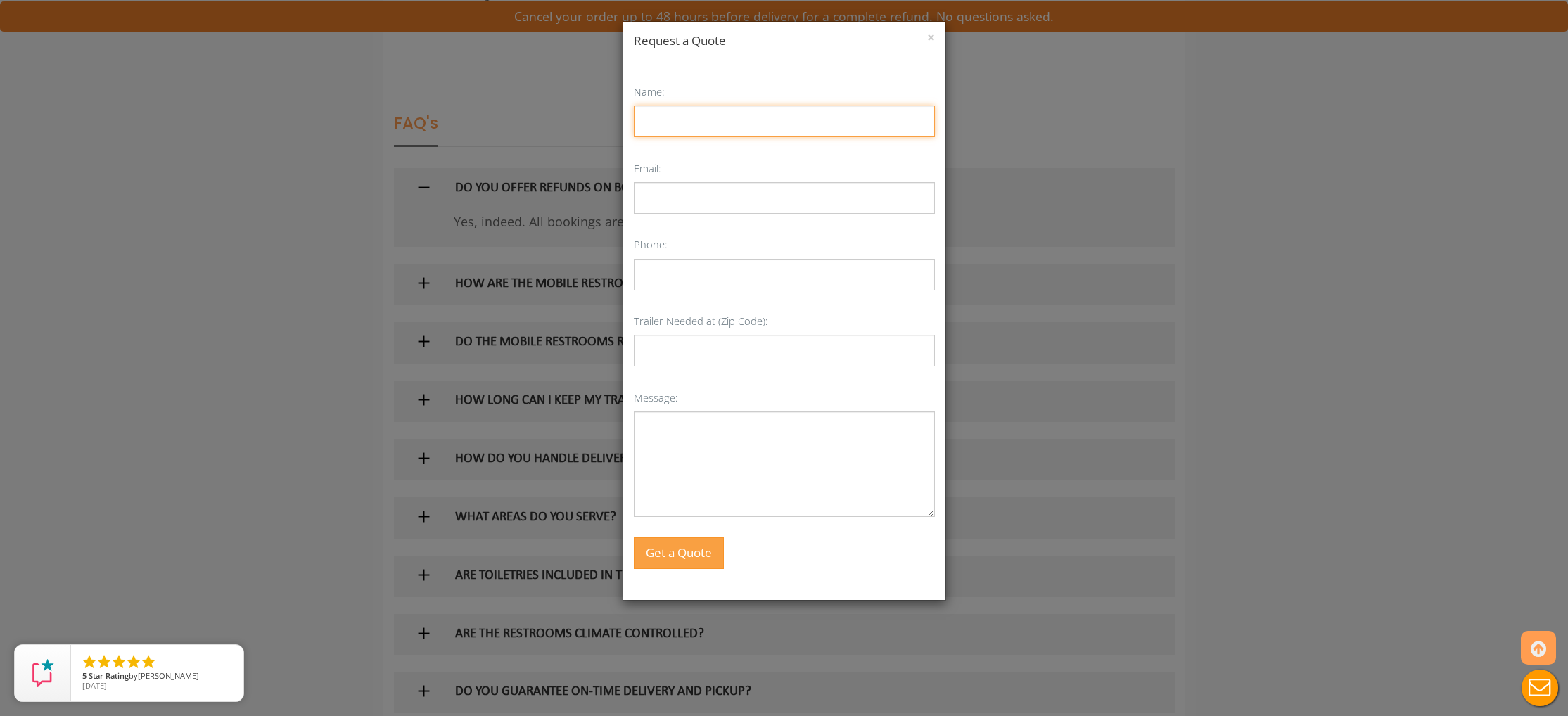
type input "r"
type input "[PERSON_NAME]"
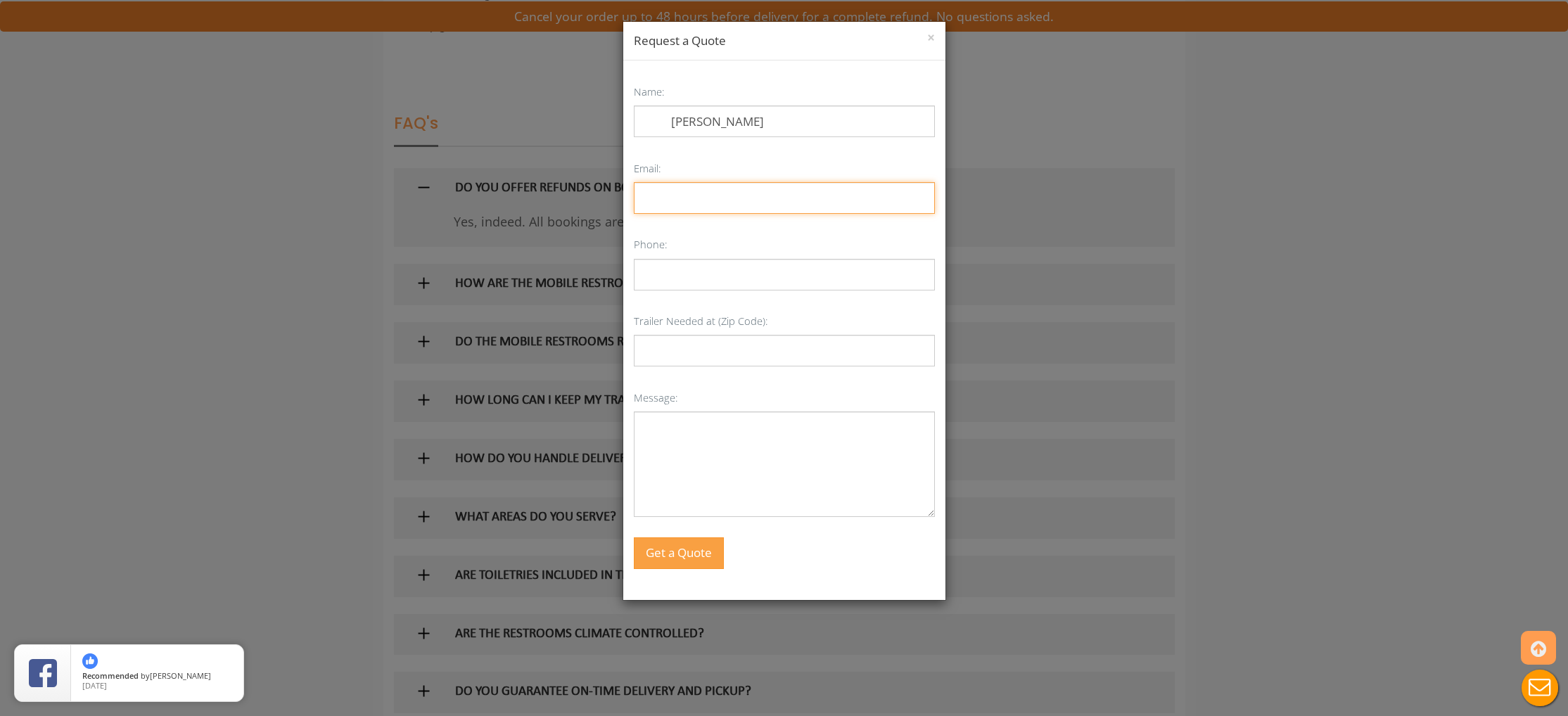
type input "[EMAIL_ADDRESS][PERSON_NAME][DOMAIN_NAME]"
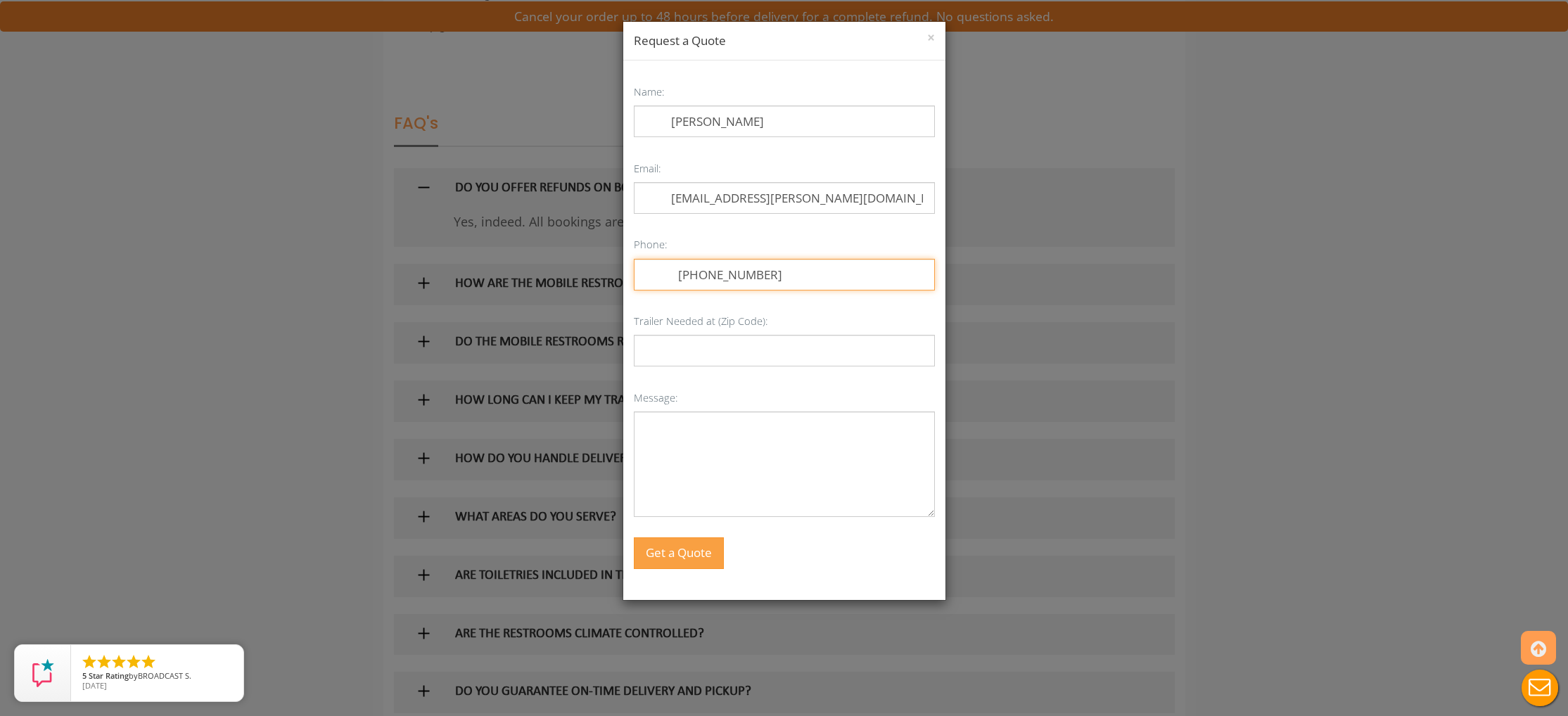
type input "[PHONE_NUMBER]"
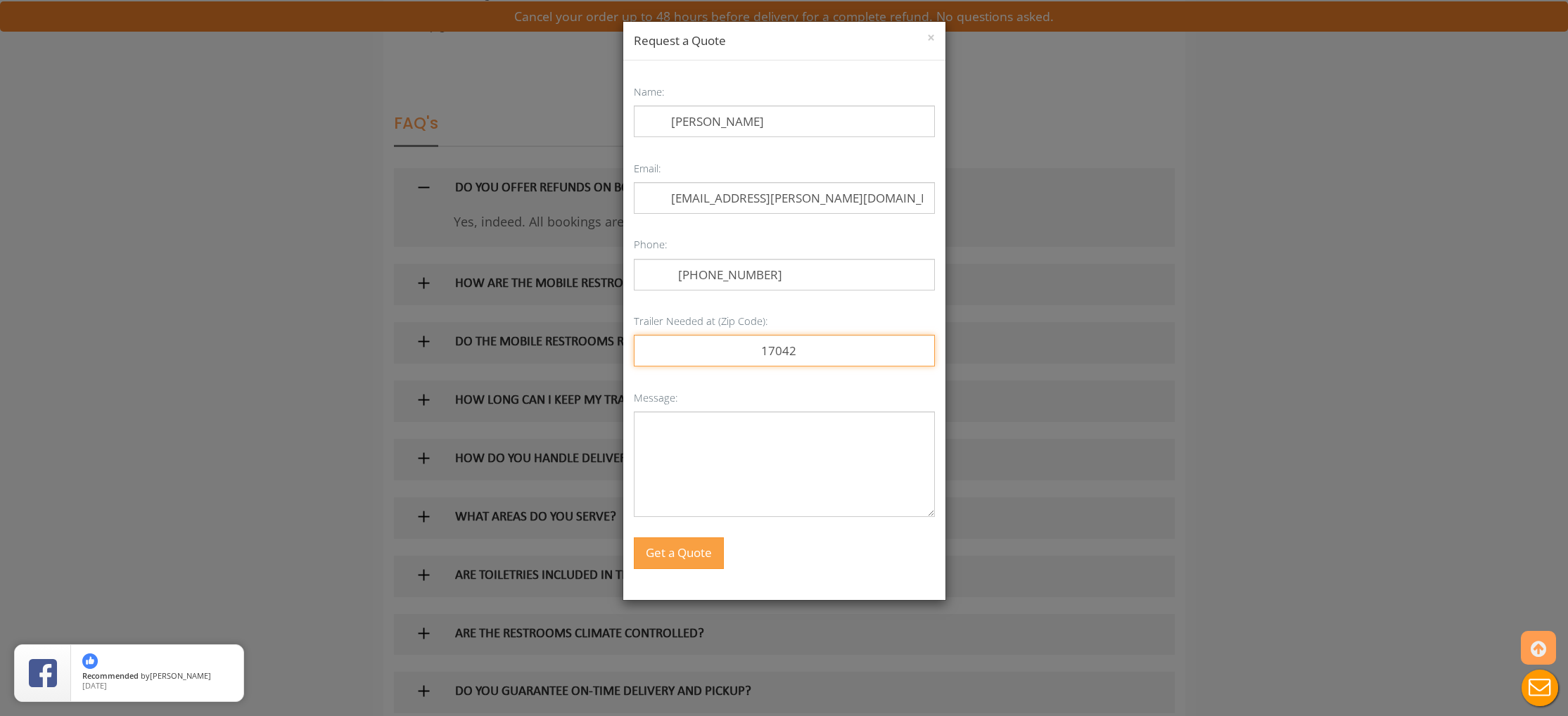
type input "17042"
click at [651, 423] on textarea "Message:" at bounding box center [785, 464] width 301 height 106
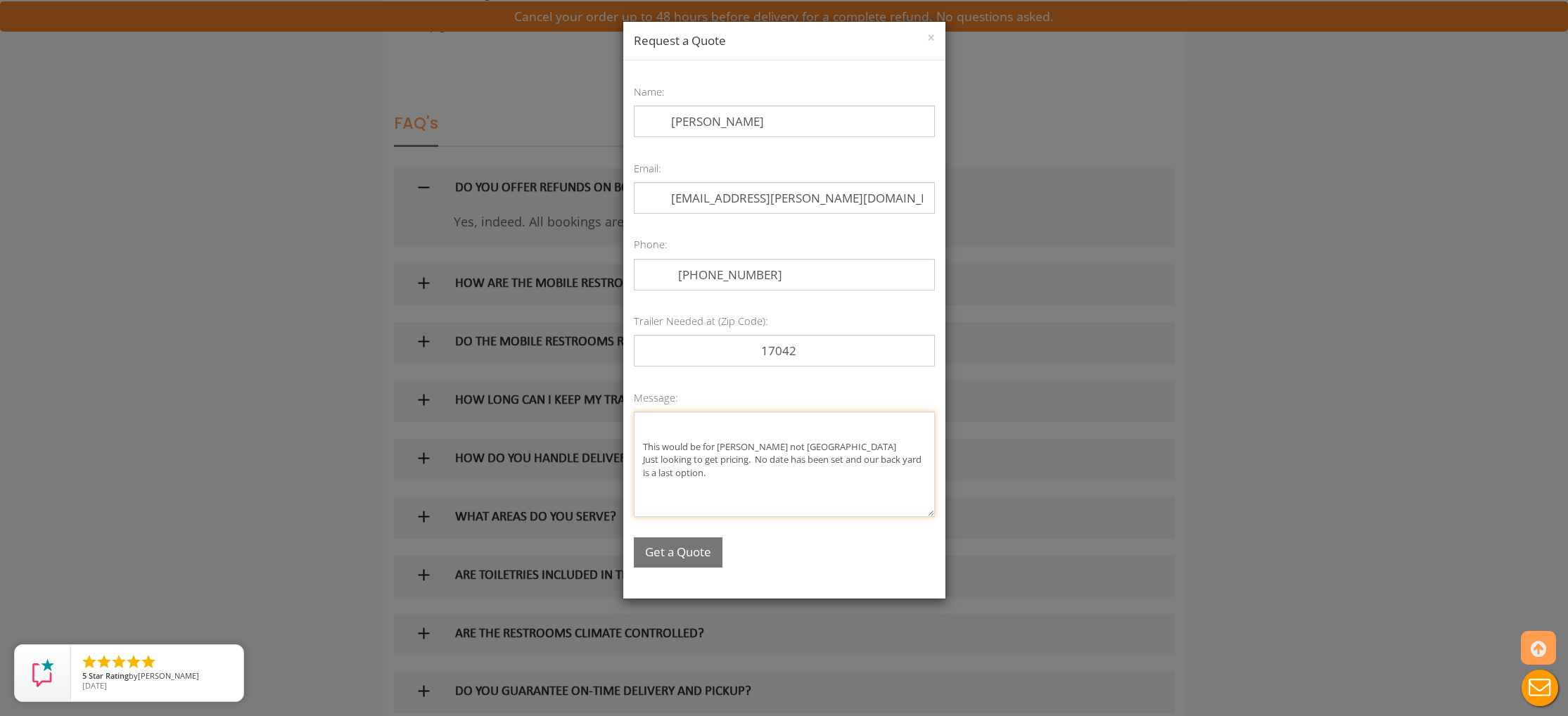
type textarea "This would be for [PERSON_NAME] not [GEOGRAPHIC_DATA] Just looking to get prici…"
click at [673, 546] on button "Get a Quote" at bounding box center [678, 552] width 89 height 30
